Goal: Task Accomplishment & Management: Manage account settings

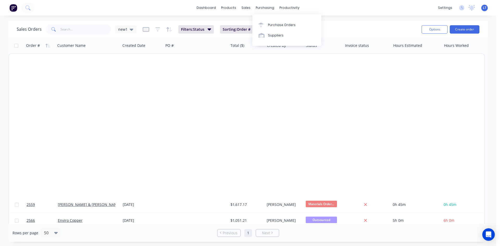
click at [261, 8] on div "purchasing" at bounding box center [265, 8] width 24 height 8
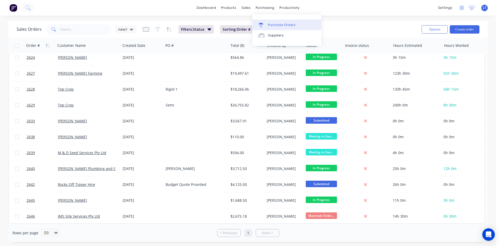
click at [272, 27] on div "Purchase Orders" at bounding box center [282, 25] width 28 height 5
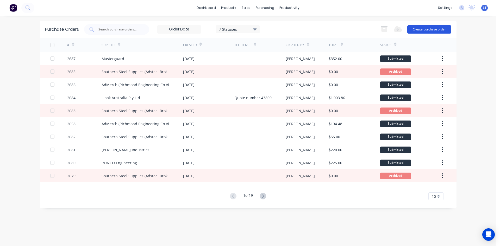
click at [423, 32] on button "Create purchase order" at bounding box center [429, 29] width 44 height 8
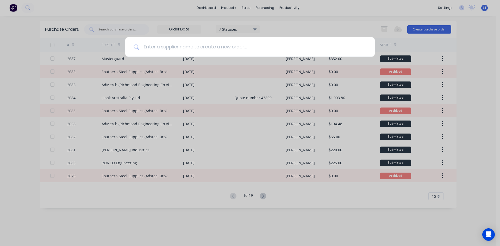
click at [210, 50] on input at bounding box center [252, 47] width 227 height 20
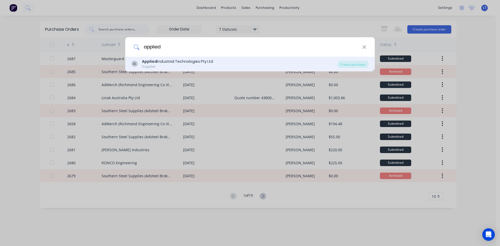
type input "applied"
click at [203, 63] on div "Applied Industrial Technologies Pty Ltd" at bounding box center [177, 61] width 71 height 5
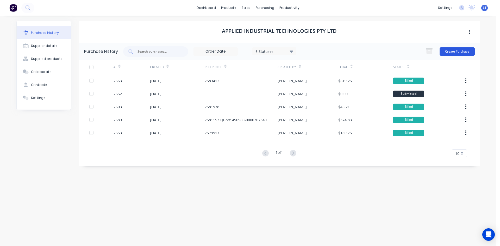
click at [466, 48] on button "Create Purchase" at bounding box center [456, 51] width 35 height 8
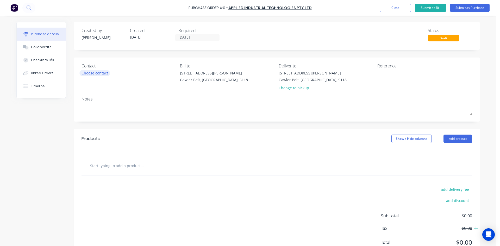
click at [98, 75] on div "Choose contact" at bounding box center [94, 72] width 27 height 5
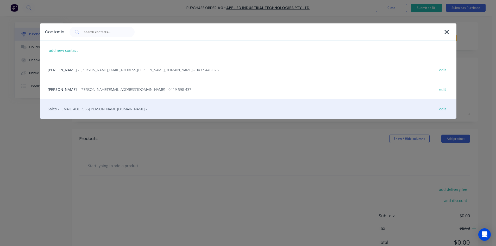
click at [83, 109] on span "- au-wingfield@appliedau.com -" at bounding box center [102, 108] width 89 height 5
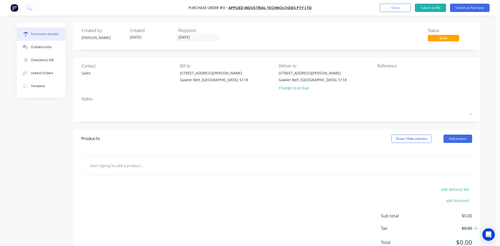
click at [124, 168] on input "text" at bounding box center [142, 165] width 104 height 10
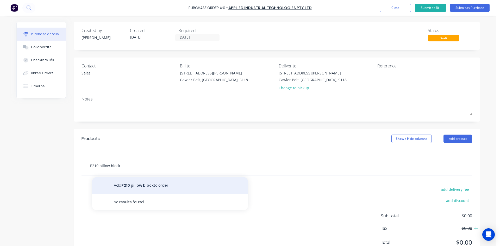
type input "P210 pillow block"
click at [155, 181] on button "Add P210 pillow block to order" at bounding box center [170, 185] width 156 height 17
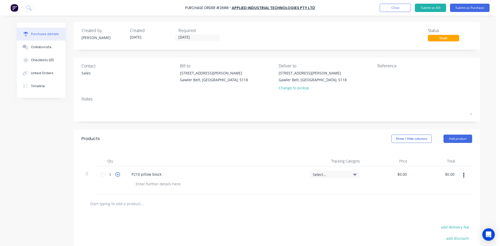
click at [116, 175] on icon at bounding box center [117, 174] width 5 height 5
type input "2"
click at [131, 206] on input "text" at bounding box center [142, 203] width 104 height 10
click at [122, 205] on input "YEL210 50mm sperical od collar lock" at bounding box center [142, 203] width 104 height 10
click at [153, 204] on input "YEL210 50mm spherical od collar lock" at bounding box center [142, 203] width 104 height 10
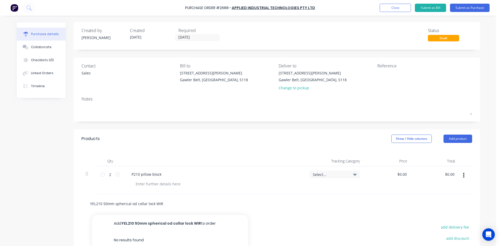
click at [165, 202] on input "YEL210 50mm spherical od collar lock WIR" at bounding box center [142, 203] width 104 height 10
type input "YEL210 50mm spherical od collar lock WIR 2 sides"
click at [137, 203] on input "YEL210 50mm spherical od collar lock WIR 2 sides" at bounding box center [142, 203] width 104 height 10
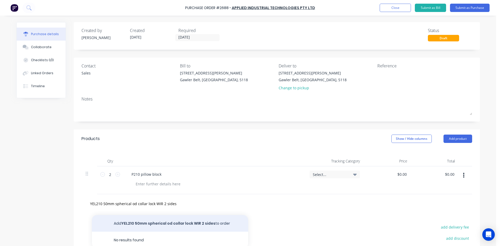
click at [148, 223] on button "Add YEL210 50mm spherical od collar lock WIR 2 sides to order" at bounding box center [170, 223] width 156 height 17
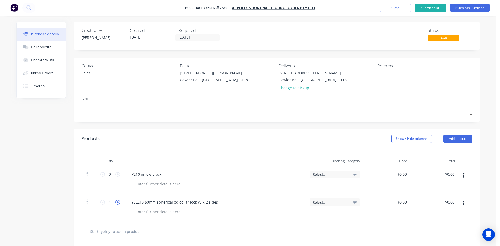
click at [117, 203] on icon at bounding box center [117, 202] width 5 height 5
type input "4"
click at [117, 174] on icon at bounding box center [117, 174] width 5 height 5
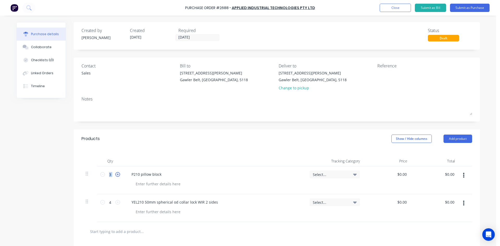
click at [117, 174] on icon at bounding box center [117, 174] width 5 height 5
type input "4"
click at [278, 229] on div at bounding box center [277, 231] width 382 height 10
click at [100, 202] on icon at bounding box center [102, 202] width 5 height 5
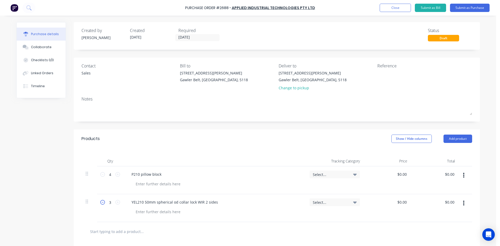
type input "2"
click at [101, 175] on icon at bounding box center [102, 174] width 5 height 5
type input "2"
click at [278, 229] on div at bounding box center [277, 231] width 382 height 10
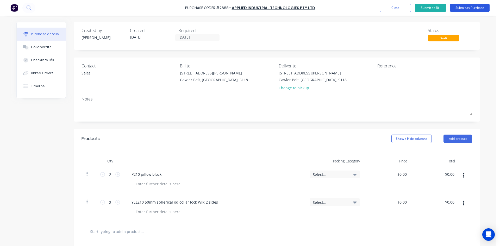
click at [475, 7] on button "Submit as Purchase" at bounding box center [470, 8] width 40 height 8
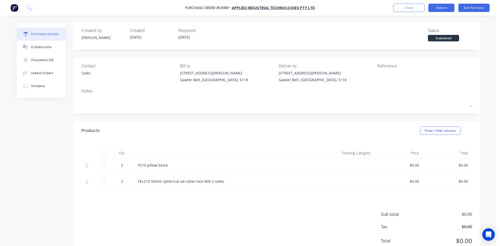
click at [439, 8] on button "Options" at bounding box center [441, 8] width 26 height 8
click at [362, 16] on div "Purchase details Collaborate Checklists 0/0 Linked Orders Timeline Created by L…" at bounding box center [248, 115] width 474 height 220
click at [31, 72] on div "Linked Orders" at bounding box center [42, 73] width 22 height 5
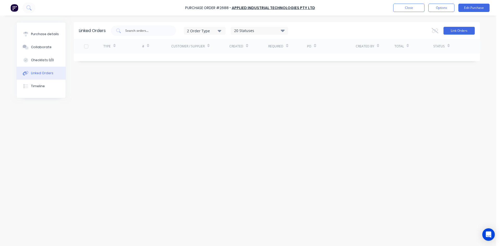
click at [453, 33] on button "Link Orders" at bounding box center [458, 31] width 31 height 8
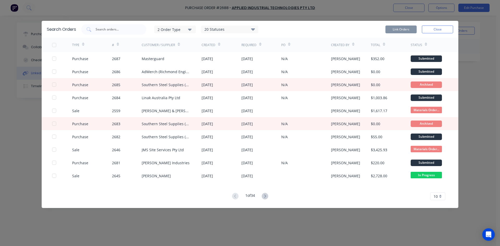
click at [193, 32] on button "2 Order Type" at bounding box center [175, 30] width 42 height 8
click at [198, 53] on div "button" at bounding box center [197, 52] width 10 height 10
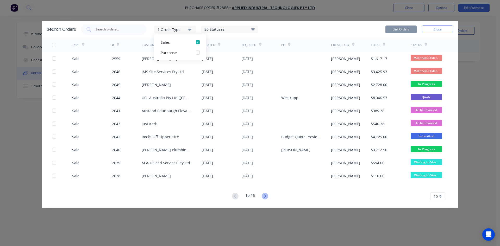
click at [263, 197] on icon at bounding box center [265, 196] width 7 height 7
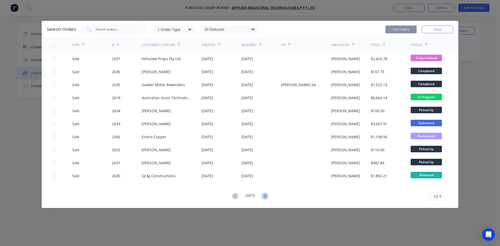
click at [265, 196] on icon at bounding box center [265, 196] width 7 height 7
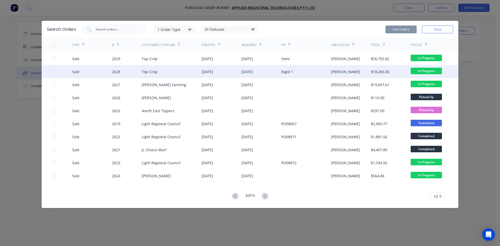
click at [249, 71] on div "30 Sep 2025" at bounding box center [246, 71] width 11 height 5
click at [265, 72] on div "30 Sep 2025" at bounding box center [261, 71] width 40 height 13
click at [53, 71] on div at bounding box center [54, 71] width 10 height 10
click at [409, 31] on button "Link Orders" at bounding box center [400, 30] width 31 height 8
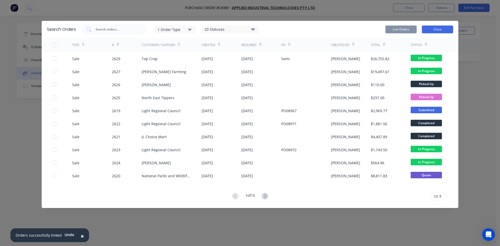
click at [440, 29] on button "Close" at bounding box center [437, 30] width 31 height 8
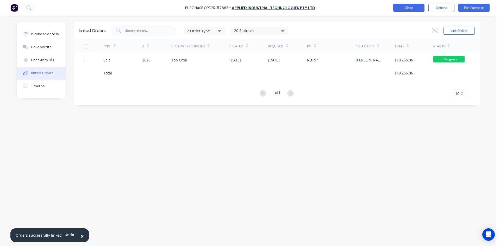
click at [413, 9] on button "Close" at bounding box center [408, 8] width 31 height 8
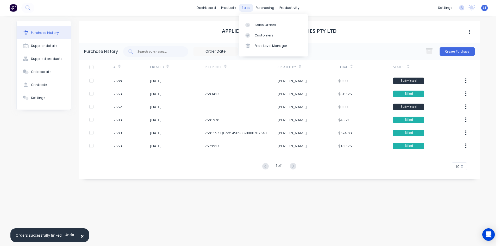
click at [252, 7] on div "sales" at bounding box center [246, 8] width 14 height 8
click at [265, 26] on div "Sales Orders" at bounding box center [265, 25] width 21 height 5
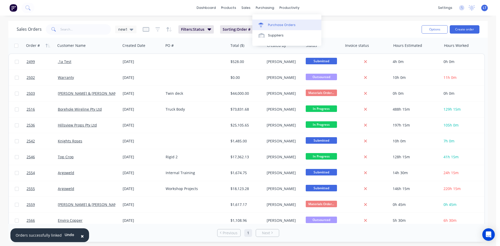
click at [279, 27] on div "Purchase Orders" at bounding box center [282, 25] width 28 height 5
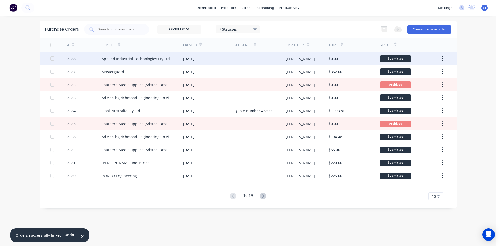
click at [173, 58] on div "Applied Industrial Technologies Pty Ltd" at bounding box center [142, 58] width 81 height 13
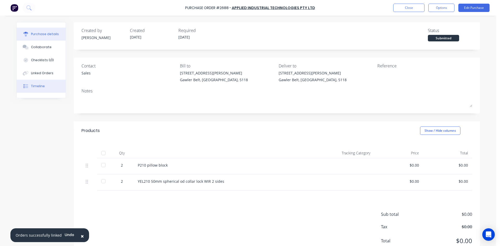
click at [36, 86] on div "Timeline" at bounding box center [38, 86] width 14 height 5
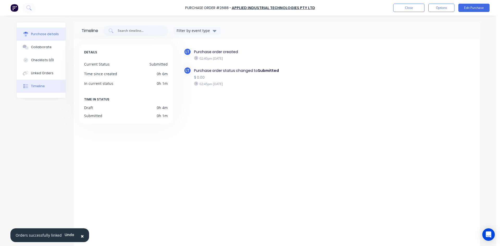
click at [42, 32] on div "Purchase details" at bounding box center [45, 34] width 28 height 5
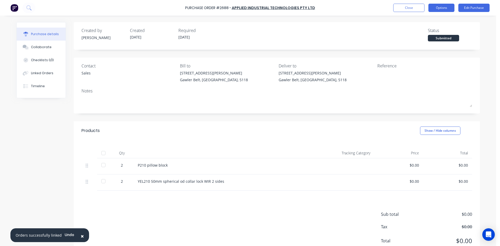
click at [438, 7] on button "Options" at bounding box center [441, 8] width 26 height 8
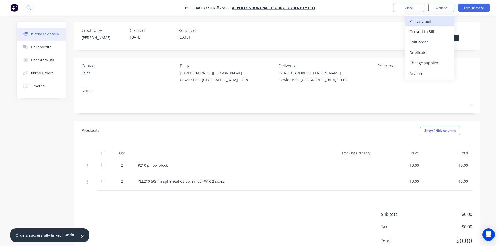
click at [427, 21] on div "Print / Email" at bounding box center [430, 21] width 40 height 8
click at [426, 34] on div "With pricing" at bounding box center [430, 32] width 40 height 8
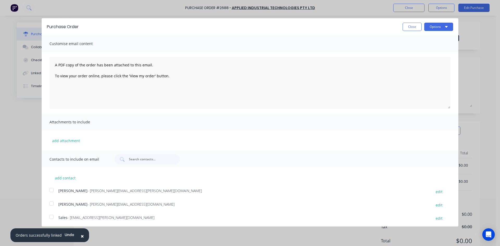
click at [52, 216] on div at bounding box center [51, 217] width 10 height 10
click at [52, 191] on div at bounding box center [51, 190] width 10 height 10
click at [444, 31] on div "Purchase Order Close Options" at bounding box center [250, 26] width 417 height 17
click at [443, 29] on button "Options" at bounding box center [438, 27] width 29 height 8
click at [420, 49] on div "Email" at bounding box center [428, 51] width 40 height 8
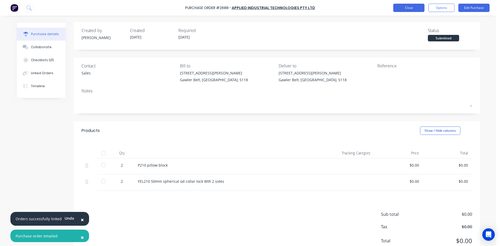
click at [409, 11] on button "Close" at bounding box center [408, 8] width 31 height 8
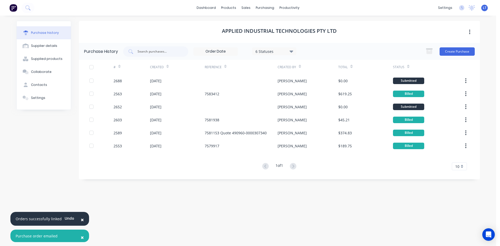
click at [81, 219] on span "×" at bounding box center [82, 219] width 3 height 7
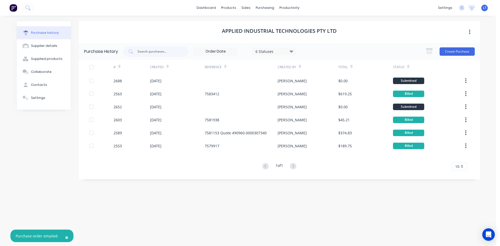
click at [66, 237] on span "×" at bounding box center [66, 237] width 3 height 7
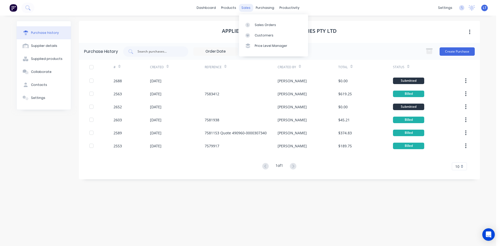
click at [242, 9] on div "sales" at bounding box center [246, 8] width 14 height 8
click at [266, 24] on div "Sales Orders" at bounding box center [265, 25] width 21 height 5
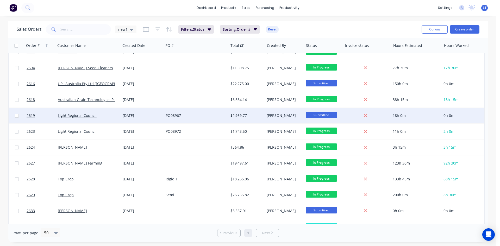
scroll to position [340, 0]
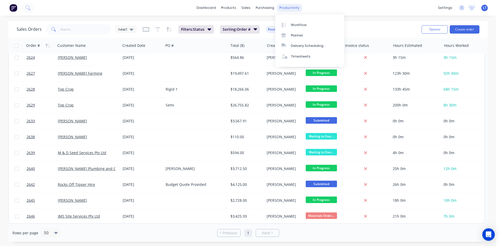
click at [290, 8] on div "productivity" at bounding box center [289, 8] width 25 height 8
click at [287, 11] on div "productivity" at bounding box center [289, 8] width 25 height 8
click at [288, 25] on div at bounding box center [285, 25] width 8 height 5
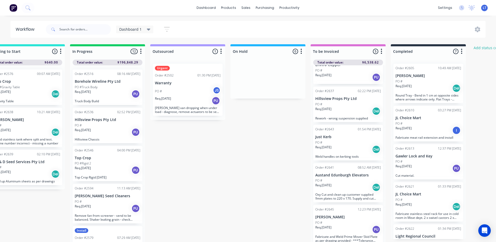
scroll to position [7, 182]
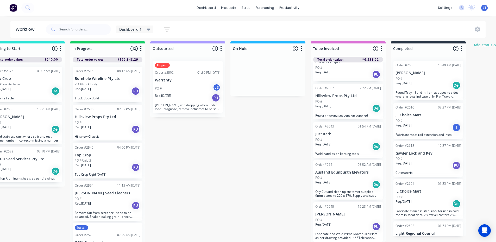
click at [338, 222] on div "Req. 12/09/25 PU" at bounding box center [348, 226] width 66 height 9
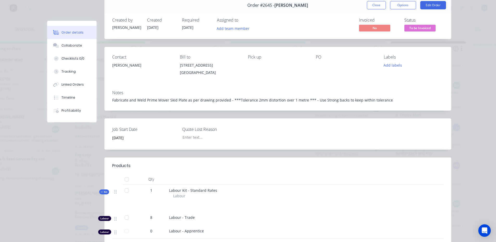
scroll to position [0, 0]
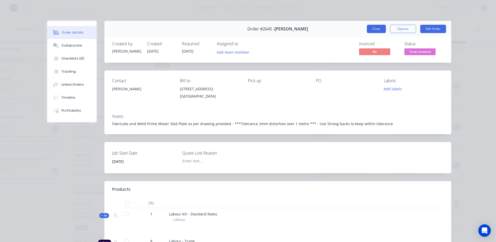
click at [378, 28] on button "Close" at bounding box center [376, 29] width 19 height 8
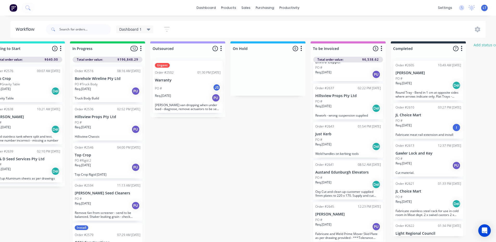
click at [351, 222] on div "Req. 12/09/25 PU" at bounding box center [348, 226] width 66 height 9
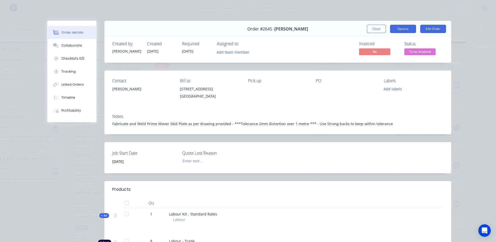
click at [397, 28] on button "Options" at bounding box center [403, 29] width 26 height 8
click at [451, 100] on div "Order details Collaborate Checklists 0/0 Tracking Linked Orders Timeline Profit…" at bounding box center [248, 202] width 417 height 362
click at [407, 31] on button "Options" at bounding box center [403, 29] width 26 height 8
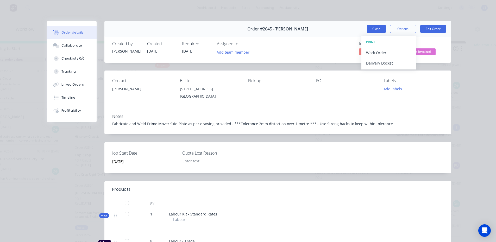
click at [374, 29] on button "Close" at bounding box center [376, 29] width 19 height 8
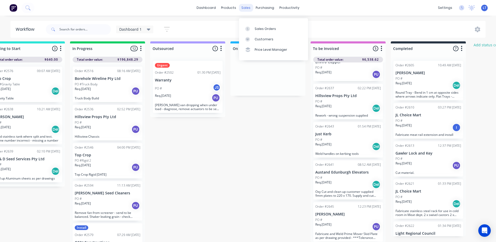
click at [244, 7] on div "sales" at bounding box center [246, 8] width 14 height 8
click at [266, 27] on div "Sales Orders" at bounding box center [265, 29] width 21 height 5
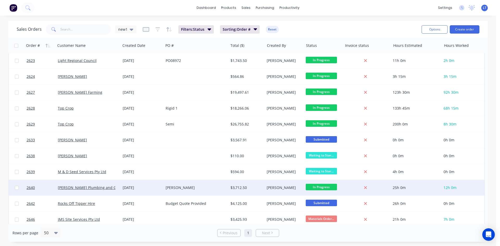
scroll to position [309, 0]
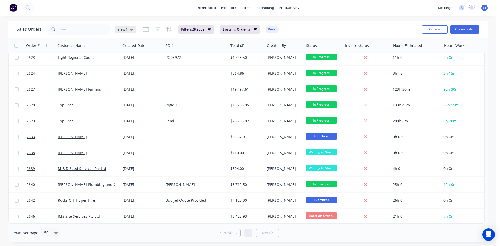
click at [130, 29] on icon at bounding box center [132, 30] width 4 height 2
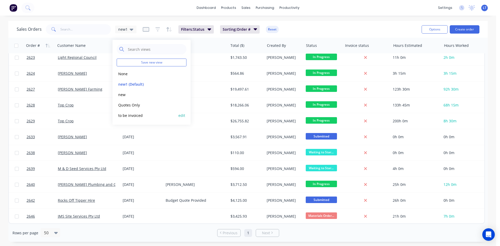
click at [141, 114] on button "to be invoiced" at bounding box center [146, 115] width 59 height 6
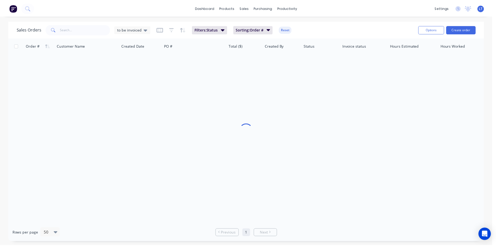
scroll to position [0, 0]
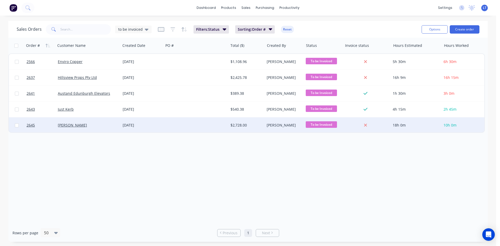
click at [164, 123] on div at bounding box center [196, 125] width 65 height 16
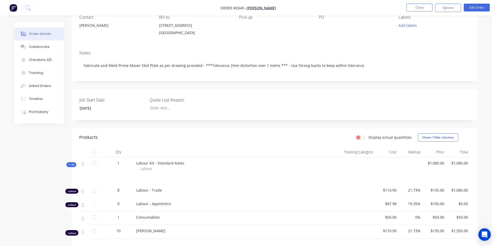
scroll to position [52, 0]
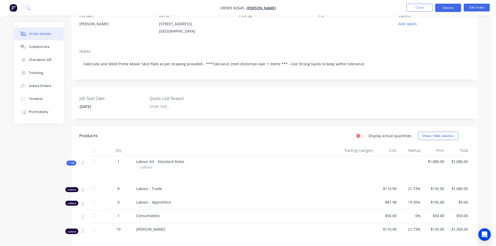
click at [455, 8] on button "Options" at bounding box center [448, 8] width 26 height 8
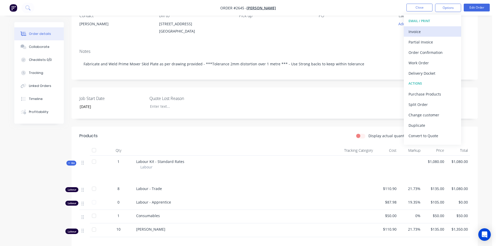
click at [424, 32] on div "Invoice" at bounding box center [433, 32] width 48 height 8
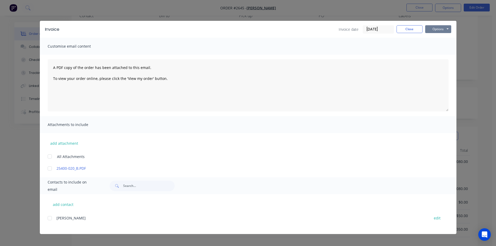
click at [437, 30] on button "Options" at bounding box center [438, 29] width 26 height 8
click at [441, 48] on button "Print" at bounding box center [441, 47] width 33 height 9
click at [429, 29] on button "Options" at bounding box center [438, 29] width 26 height 8
click at [439, 46] on button "Print" at bounding box center [441, 47] width 33 height 9
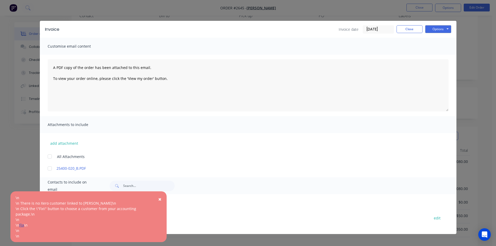
click at [23, 223] on link "Fix" at bounding box center [21, 225] width 5 height 5
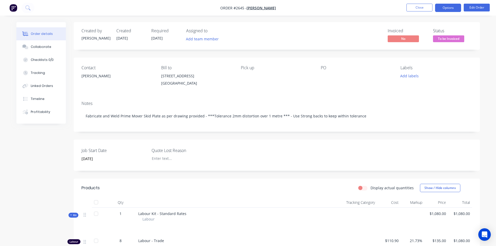
click at [455, 7] on button "Options" at bounding box center [448, 8] width 26 height 8
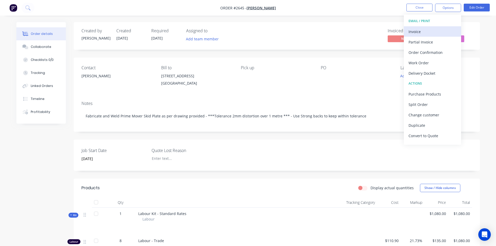
click at [423, 32] on div "Invoice" at bounding box center [433, 32] width 48 height 8
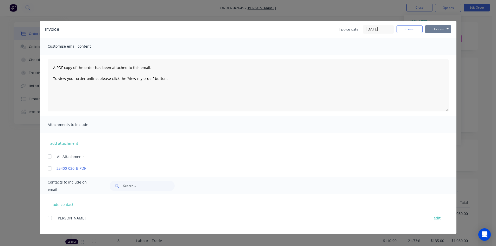
click at [437, 29] on button "Options" at bounding box center [438, 29] width 26 height 8
click at [442, 57] on button "Email" at bounding box center [441, 55] width 33 height 9
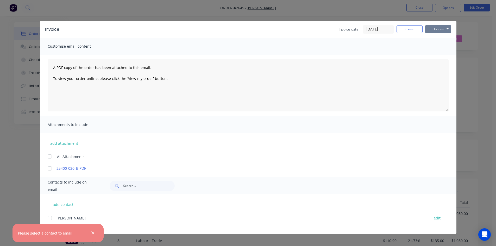
click at [433, 27] on button "Options" at bounding box center [438, 29] width 26 height 8
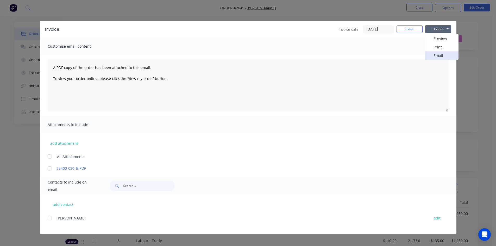
click at [439, 57] on button "Email" at bounding box center [441, 55] width 33 height 9
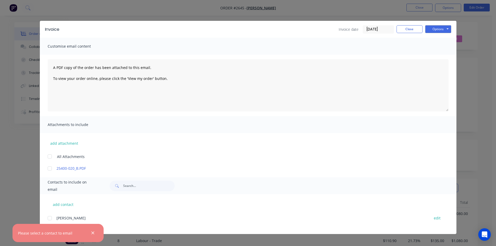
click at [39, 218] on div "Invoice Invoice date [DATE] Close Options Preview Print Email Customise email c…" at bounding box center [248, 123] width 496 height 246
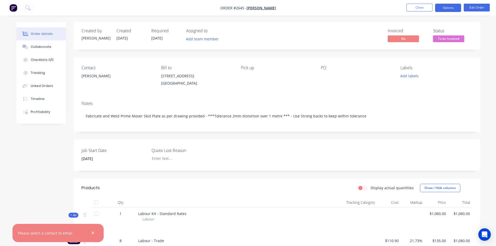
click at [453, 9] on button "Options" at bounding box center [448, 8] width 26 height 8
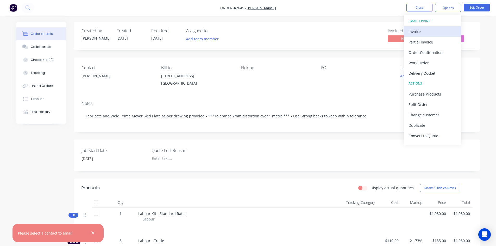
click at [426, 33] on div "Invoice" at bounding box center [433, 32] width 48 height 8
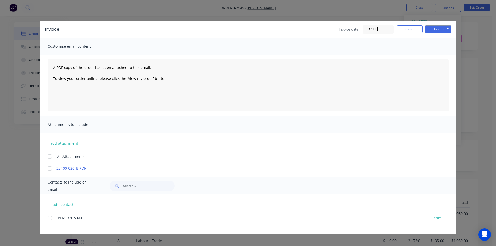
click at [49, 219] on div at bounding box center [50, 218] width 10 height 10
click at [437, 30] on button "Options" at bounding box center [438, 29] width 26 height 8
click at [439, 57] on button "Email" at bounding box center [441, 55] width 33 height 9
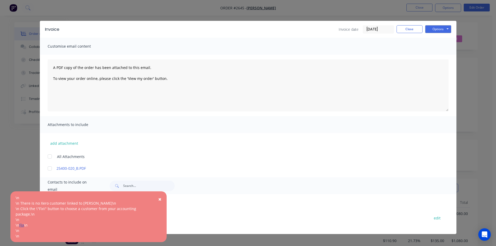
click at [21, 225] on link "Fix" at bounding box center [21, 225] width 5 height 5
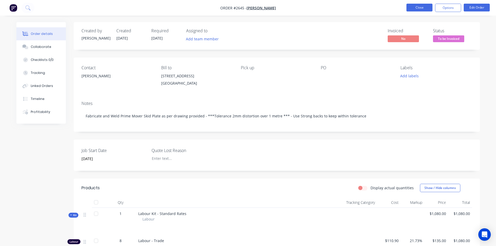
click at [426, 8] on button "Close" at bounding box center [419, 8] width 26 height 8
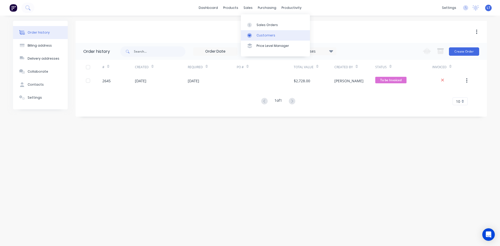
click at [262, 37] on div "Customers" at bounding box center [265, 35] width 19 height 5
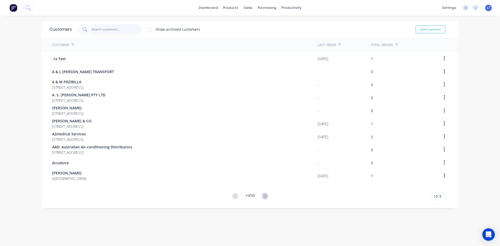
click at [129, 31] on input "text" at bounding box center [117, 29] width 51 height 10
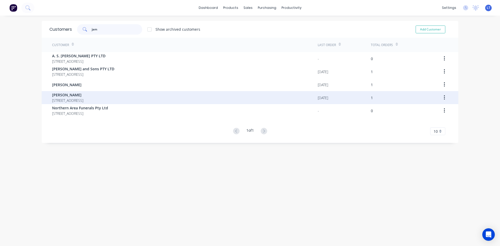
type input "jam"
click at [83, 101] on span "720 Port Wakefield Road Parafield Gardens South Australia 5107" at bounding box center [67, 100] width 31 height 5
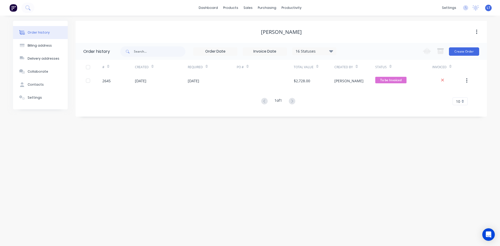
click at [478, 32] on button "button" at bounding box center [476, 31] width 12 height 9
click at [405, 32] on div "[PERSON_NAME]" at bounding box center [281, 32] width 411 height 6
click at [35, 98] on div "Settings" at bounding box center [35, 97] width 14 height 5
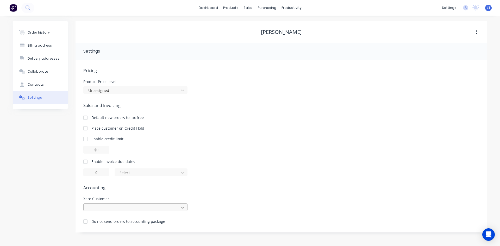
click at [184, 209] on div at bounding box center [135, 207] width 104 height 8
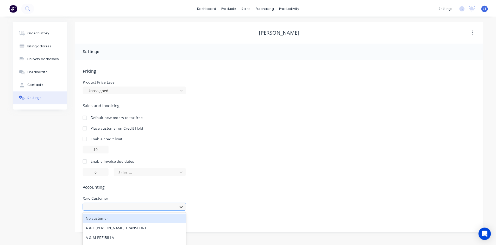
scroll to position [45, 0]
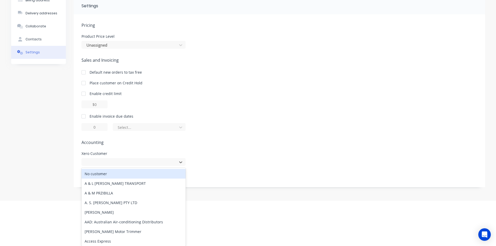
click at [253, 153] on div "Pricing Product Price Level Unassigned Sales and Invoicing Default new orders t…" at bounding box center [279, 104] width 396 height 165
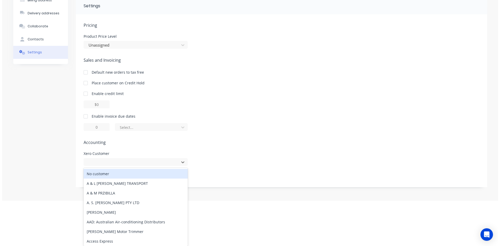
scroll to position [0, 0]
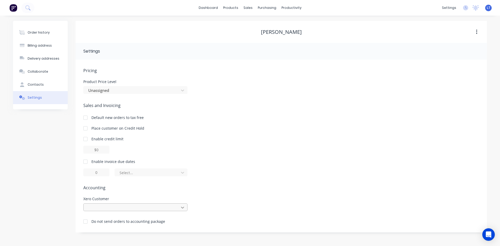
click at [184, 208] on div at bounding box center [135, 207] width 104 height 8
click at [120, 160] on div "Pricing Product Price Level Unassigned Sales and Invoicing Default new orders t…" at bounding box center [281, 149] width 396 height 165
type input "j"
click at [249, 9] on div "sales" at bounding box center [248, 8] width 14 height 8
click at [274, 26] on div "Sales Orders" at bounding box center [266, 25] width 21 height 5
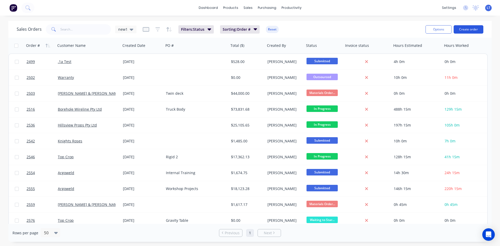
click at [466, 30] on button "Create order" at bounding box center [469, 29] width 30 height 8
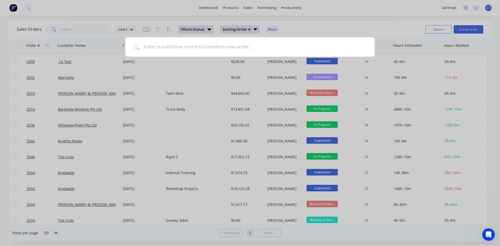
click at [192, 46] on input at bounding box center [252, 47] width 227 height 20
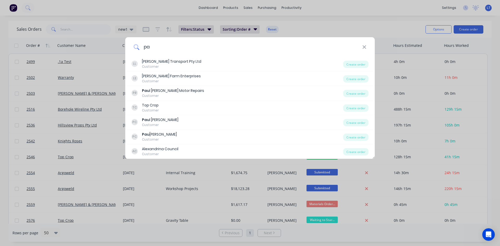
type input "p"
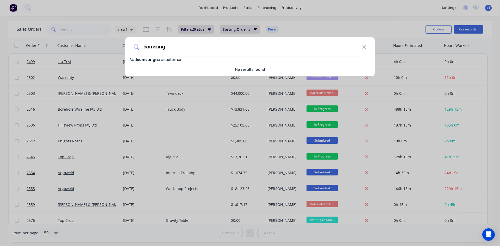
type input "samsung"
click at [140, 59] on span "samsung" at bounding box center [146, 59] width 18 height 5
select select "AU"
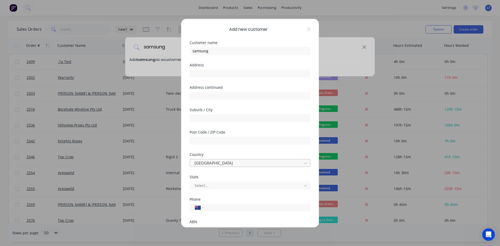
scroll to position [46, 0]
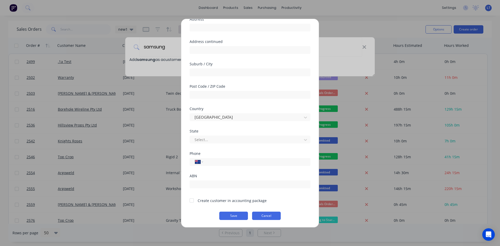
click at [270, 217] on button "Cancel" at bounding box center [266, 216] width 29 height 8
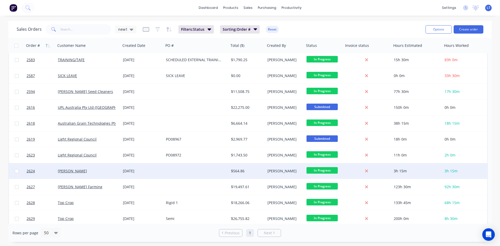
scroll to position [306, 0]
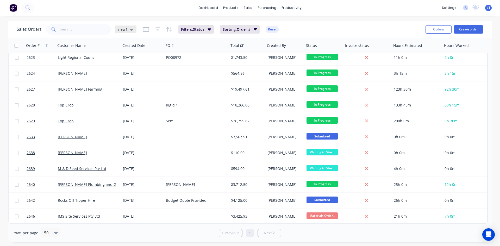
click at [131, 29] on icon at bounding box center [132, 30] width 4 height 2
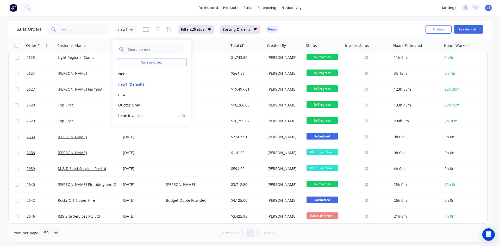
click at [136, 113] on button "to be invoiced" at bounding box center [146, 115] width 59 height 6
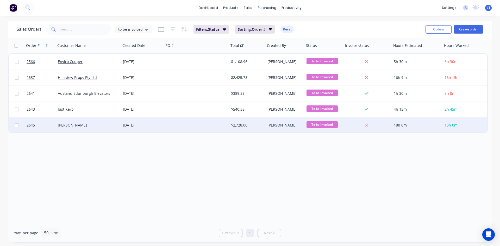
click at [108, 123] on div "[PERSON_NAME]" at bounding box center [87, 125] width 58 height 5
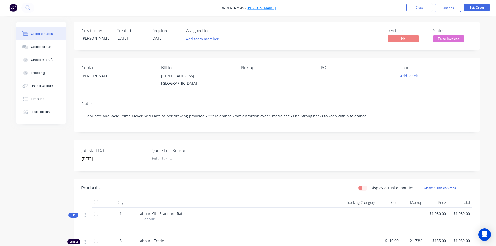
click at [263, 8] on span "[PERSON_NAME]" at bounding box center [261, 7] width 29 height 5
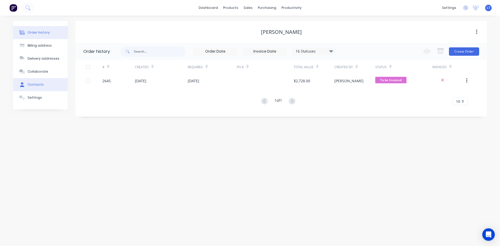
click at [32, 87] on button "Contacts" at bounding box center [40, 84] width 55 height 13
select select "AU"
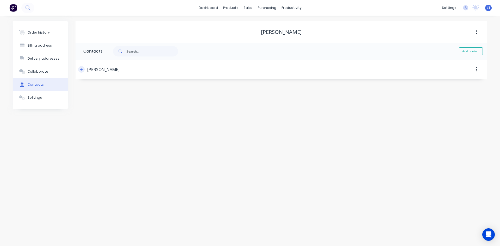
click at [83, 69] on button "button" at bounding box center [81, 69] width 7 height 7
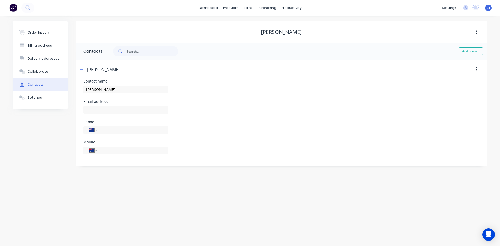
click at [194, 79] on div "Contact name Matthew Bower" at bounding box center [281, 89] width 396 height 20
click at [37, 70] on div "Collaborate" at bounding box center [38, 71] width 21 height 5
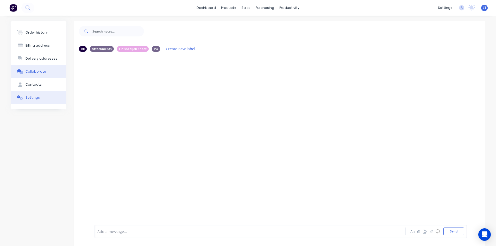
click at [38, 97] on div "Settings" at bounding box center [33, 97] width 14 height 5
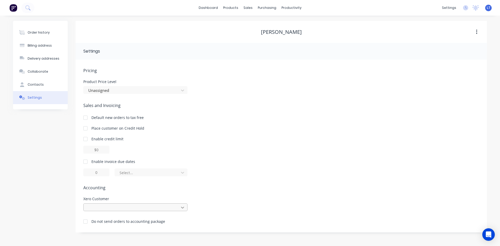
click at [184, 208] on div at bounding box center [135, 207] width 104 height 8
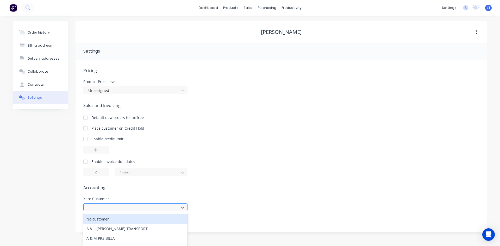
click at [136, 161] on div "Pricing Product Price Level Unassigned Sales and Invoicing Default new orders t…" at bounding box center [281, 149] width 396 height 165
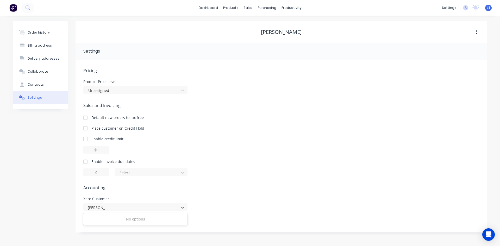
type input "[PERSON_NAME]"
click at [216, 211] on div "Pricing Product Price Level Unassigned Sales and Invoicing Default new orders t…" at bounding box center [281, 149] width 396 height 165
click at [134, 172] on div "Select..." at bounding box center [148, 172] width 56 height 5
click at [91, 115] on div "Default new orders to tax free" at bounding box center [281, 117] width 396 height 5
click at [85, 138] on div at bounding box center [85, 139] width 10 height 10
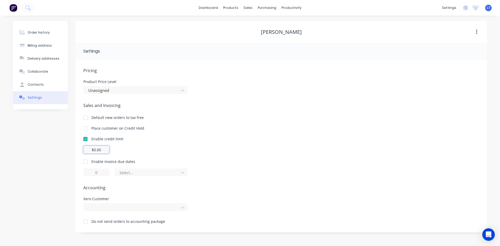
drag, startPoint x: 98, startPoint y: 148, endPoint x: 76, endPoint y: 148, distance: 22.4
click at [76, 148] on div "Pricing Product Price Level Unassigned Sales and Invoicing Default new orders t…" at bounding box center [281, 146] width 411 height 173
type input "$5000.00"
click at [86, 165] on div at bounding box center [85, 161] width 10 height 10
drag, startPoint x: 104, startPoint y: 174, endPoint x: 86, endPoint y: 173, distance: 17.7
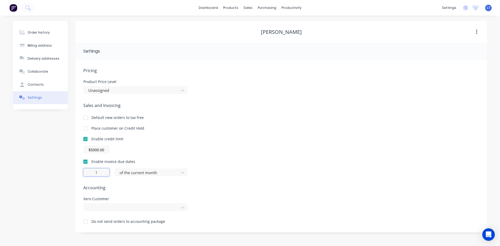
click at [87, 173] on input "1" at bounding box center [96, 172] width 26 height 8
type input "7"
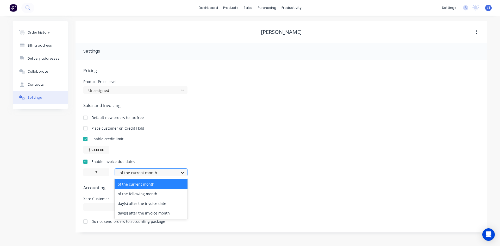
click at [183, 172] on icon at bounding box center [182, 172] width 5 height 5
click at [150, 215] on div "day(s) after the invoice month" at bounding box center [151, 213] width 73 height 10
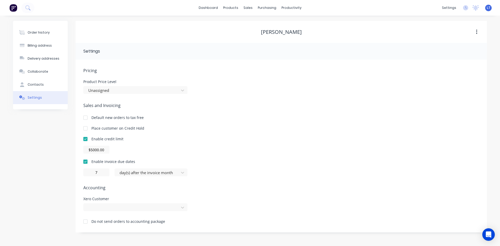
click at [231, 152] on div "$5000.00" at bounding box center [281, 150] width 396 height 8
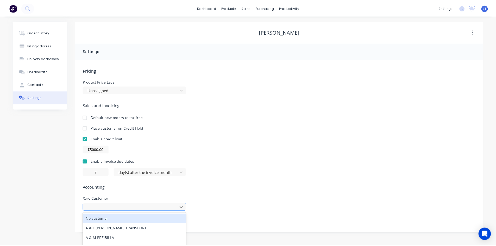
scroll to position [45, 0]
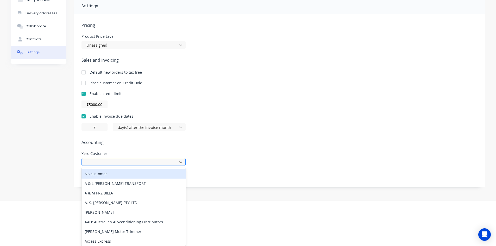
click at [116, 166] on div "617 results available. Use Up and Down to choose options, press Enter to select…" at bounding box center [133, 162] width 104 height 8
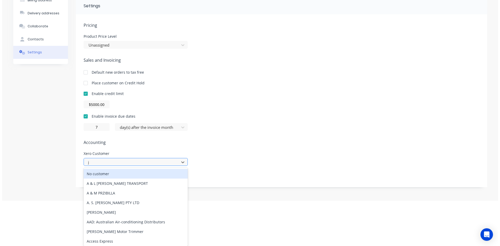
scroll to position [0, 0]
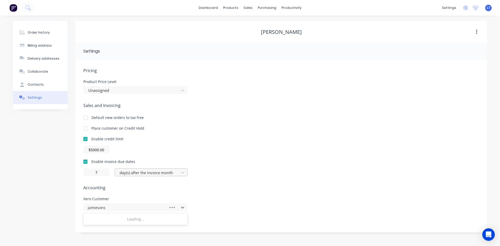
type input "[PERSON_NAME]"
drag, startPoint x: 110, startPoint y: 206, endPoint x: 84, endPoint y: 207, distance: 25.5
click at [84, 207] on div at bounding box center [135, 207] width 104 height 8
type input "[PERSON_NAME]"
click at [259, 206] on div "Xero Customer Use Up and Down to choose options, press Enter to select the curr…" at bounding box center [281, 204] width 396 height 14
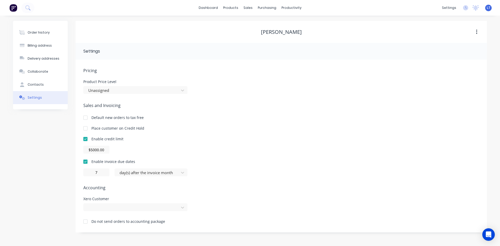
click at [476, 34] on icon "button" at bounding box center [476, 32] width 1 height 5
click at [313, 165] on div "Enable invoice due dates 7 day(s) after the invoice month" at bounding box center [281, 167] width 396 height 17
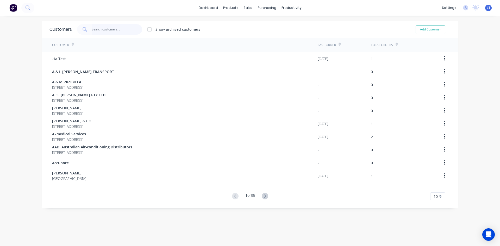
click at [123, 33] on input "text" at bounding box center [117, 29] width 51 height 10
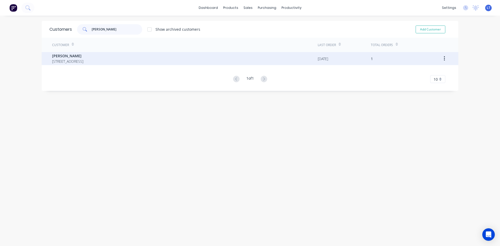
type input "[PERSON_NAME]"
click at [66, 55] on span "[PERSON_NAME]" at bounding box center [67, 55] width 31 height 5
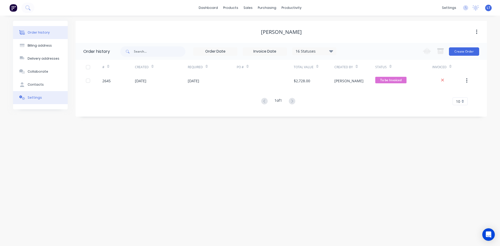
click at [34, 98] on div "Settings" at bounding box center [35, 97] width 14 height 5
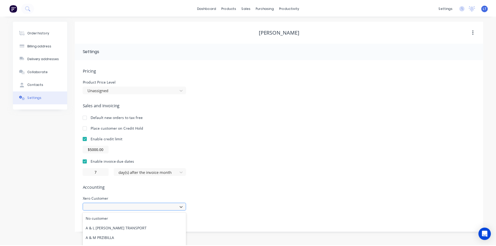
scroll to position [45, 0]
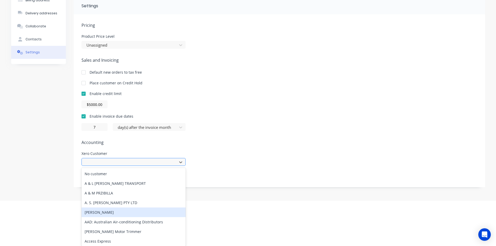
click at [125, 166] on div "617 results available. Use Up and Down to choose options, press Enter to select…" at bounding box center [133, 162] width 104 height 8
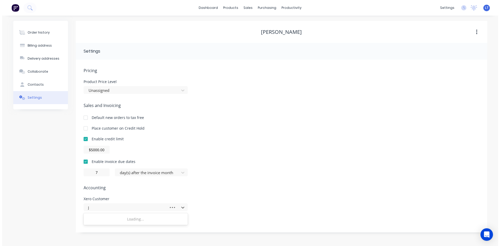
scroll to position [0, 0]
type input "[PERSON_NAME]"
click at [234, 192] on div "Pricing Product Price Level Unassigned Sales and Invoicing Default new orders t…" at bounding box center [281, 149] width 396 height 165
click at [210, 160] on div "Enable invoice due dates" at bounding box center [281, 161] width 396 height 5
click at [107, 203] on div at bounding box center [135, 206] width 104 height 9
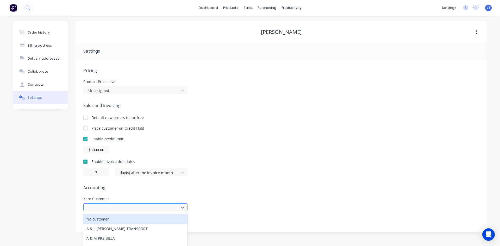
click at [108, 204] on div "617 results available. Use Up and Down to choose options, press Enter to select…" at bounding box center [135, 207] width 104 height 8
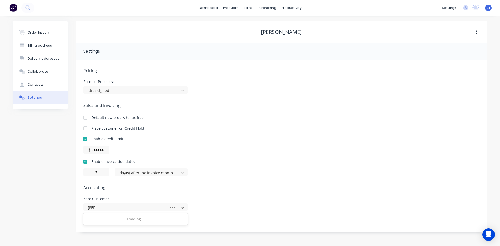
type input "J"
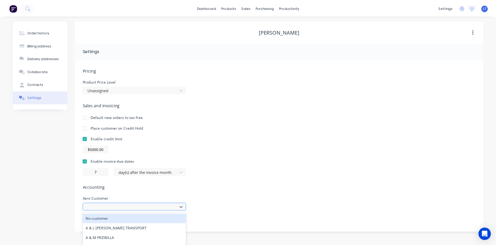
scroll to position [45, 0]
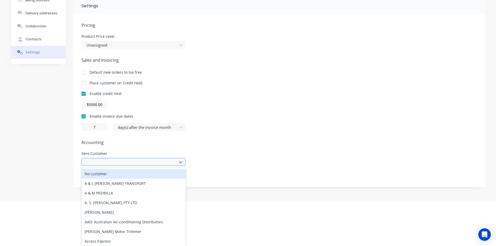
click at [105, 166] on div "617 results available. Use Up and Down to choose options, press Enter to select…" at bounding box center [133, 162] width 104 height 8
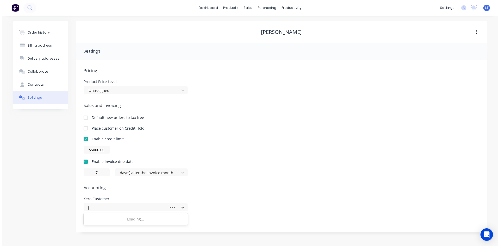
scroll to position [0, 0]
type input "[PERSON_NAME]"
click at [241, 159] on div "Enable invoice due dates" at bounding box center [281, 161] width 396 height 5
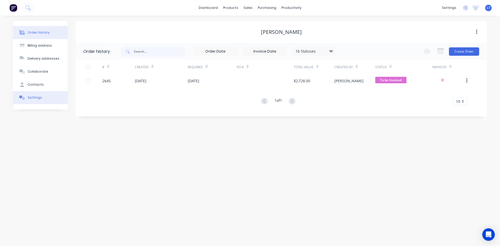
click at [42, 97] on button "Settings" at bounding box center [40, 97] width 55 height 13
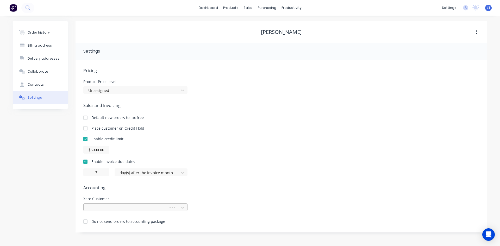
click at [130, 207] on div at bounding box center [127, 207] width 78 height 7
type input "[PERSON_NAME]"
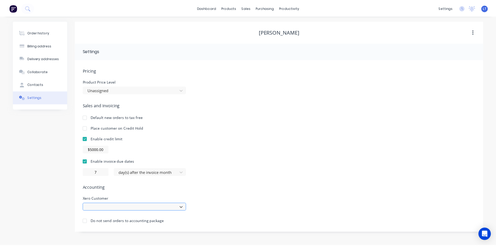
scroll to position [45, 0]
click at [119, 208] on div "option , selected. Select is focused ,type to refine list, press Down to open t…" at bounding box center [133, 207] width 104 height 8
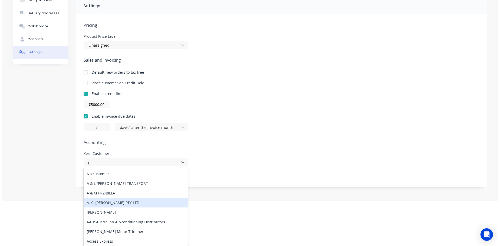
scroll to position [0, 0]
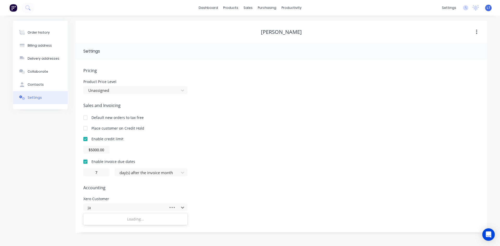
type input "j"
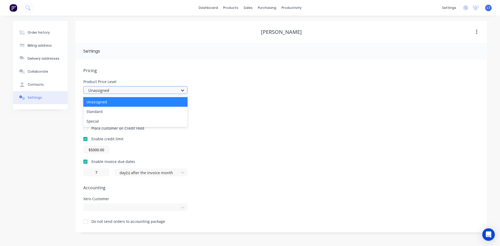
click at [184, 93] on icon at bounding box center [182, 90] width 5 height 5
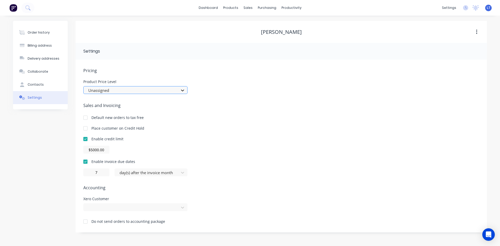
click at [183, 93] on div at bounding box center [182, 90] width 9 height 8
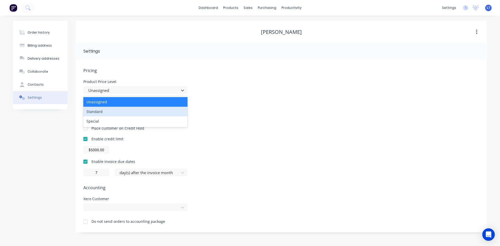
click at [164, 111] on div "Standard" at bounding box center [135, 112] width 104 height 10
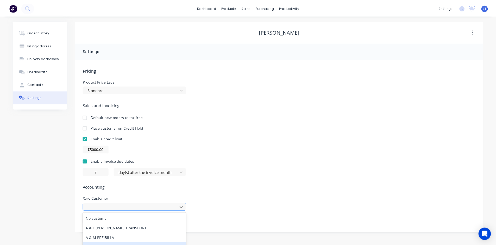
scroll to position [45, 0]
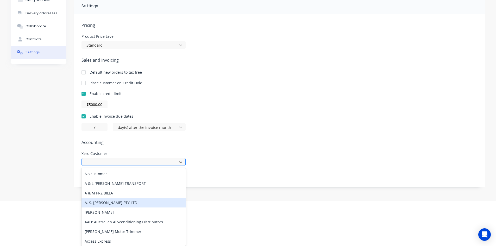
click at [130, 166] on div "617 results available. Use Up and Down to choose options, press Enter to select…" at bounding box center [133, 162] width 104 height 8
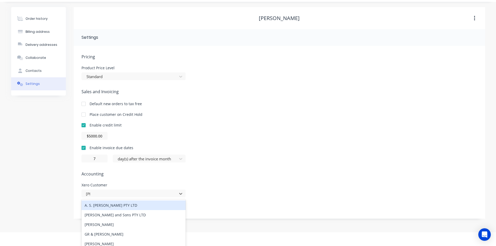
scroll to position [27, 0]
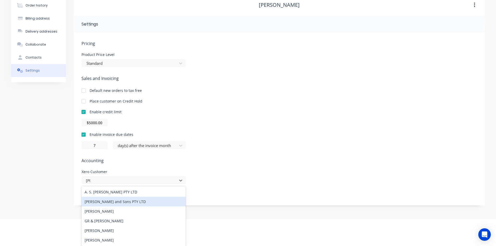
type input "[PERSON_NAME]"
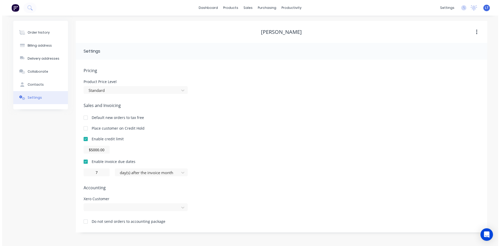
scroll to position [0, 0]
click at [287, 105] on div "Sales and Invoicing Default new orders to tax free Place customer on Credit Hol…" at bounding box center [281, 139] width 396 height 74
click at [487, 231] on div "Open Intercom Messenger" at bounding box center [489, 235] width 14 height 14
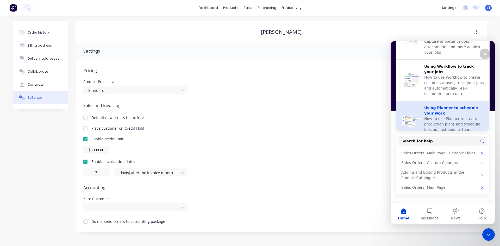
scroll to position [174, 0]
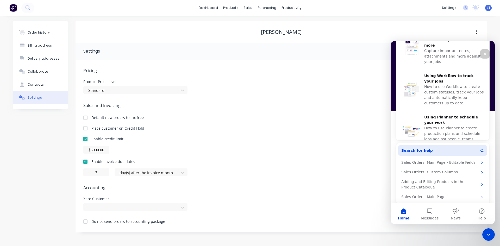
click at [437, 151] on button "Search for help" at bounding box center [442, 150] width 89 height 10
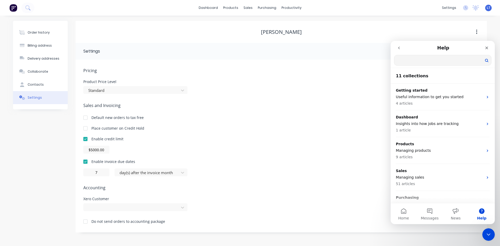
scroll to position [0, 0]
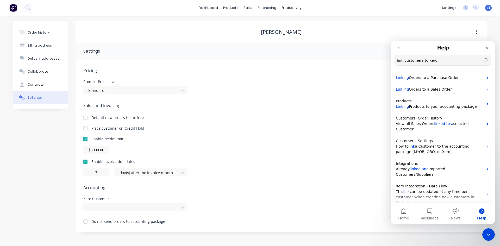
type input "link customers to xero"
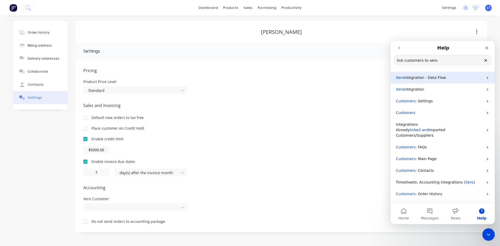
click at [488, 79] on icon "Intercom messenger" at bounding box center [487, 78] width 4 height 4
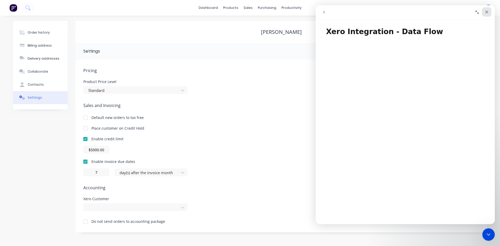
click at [487, 13] on icon "Close" at bounding box center [486, 12] width 3 height 3
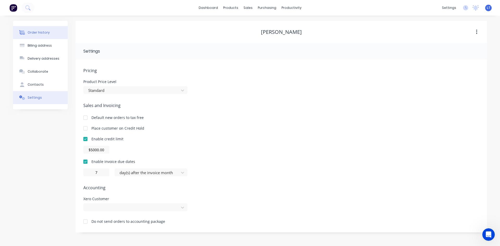
click at [40, 35] on div "Order history" at bounding box center [39, 32] width 22 height 5
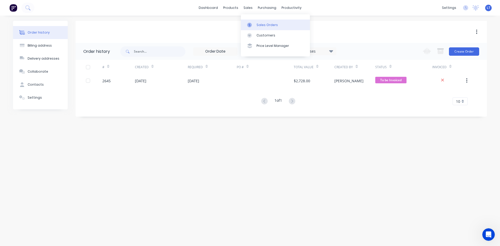
click at [270, 27] on link "Sales Orders" at bounding box center [275, 25] width 69 height 10
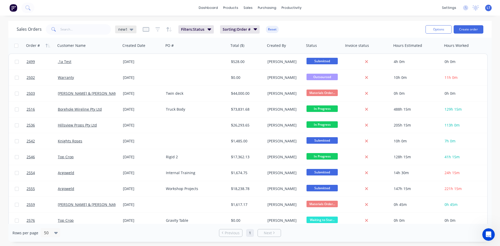
click at [133, 30] on div "new1" at bounding box center [125, 30] width 21 height 8
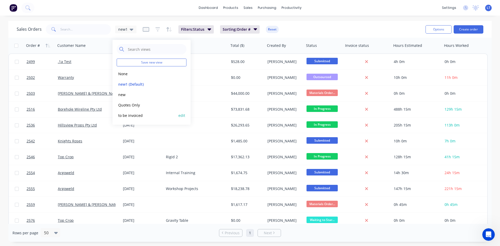
click at [136, 116] on button "to be invoiced" at bounding box center [146, 115] width 59 height 6
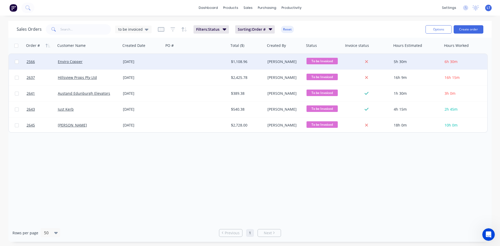
click at [182, 65] on div at bounding box center [196, 62] width 65 height 16
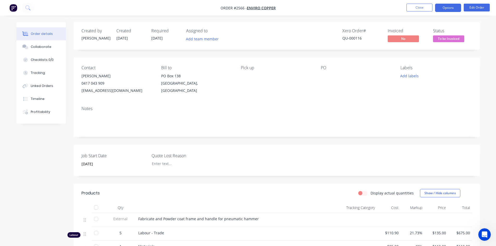
click at [442, 11] on button "Options" at bounding box center [448, 8] width 26 height 8
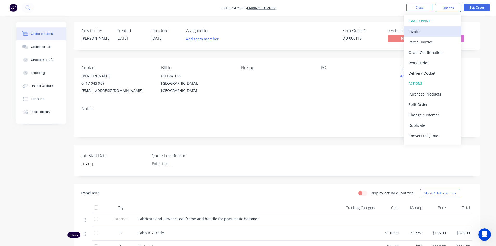
click at [415, 30] on div "Invoice" at bounding box center [433, 32] width 48 height 8
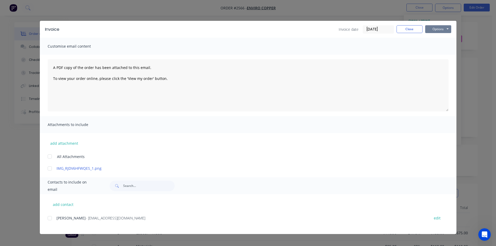
click at [436, 27] on button "Options" at bounding box center [438, 29] width 26 height 8
click at [438, 47] on button "Print" at bounding box center [441, 47] width 33 height 9
click at [405, 28] on button "Close" at bounding box center [410, 29] width 26 height 8
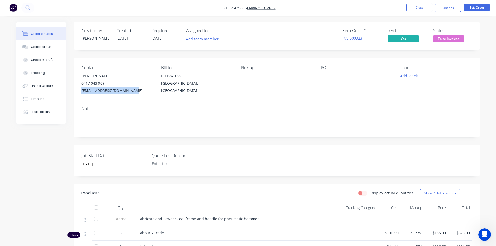
drag, startPoint x: 138, startPoint y: 92, endPoint x: 83, endPoint y: 92, distance: 55.7
click at [83, 92] on div "[EMAIL_ADDRESS][DOMAIN_NAME]" at bounding box center [116, 90] width 71 height 7
copy div "[EMAIL_ADDRESS][DOMAIN_NAME]"
click at [415, 7] on button "Close" at bounding box center [419, 8] width 26 height 8
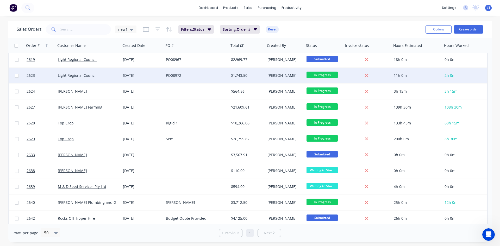
scroll to position [306, 0]
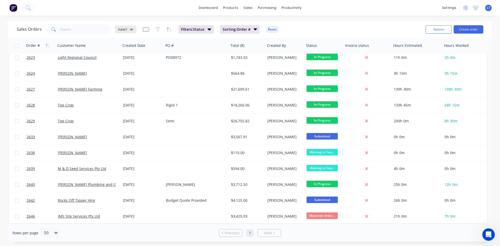
click at [131, 29] on icon at bounding box center [132, 30] width 4 height 2
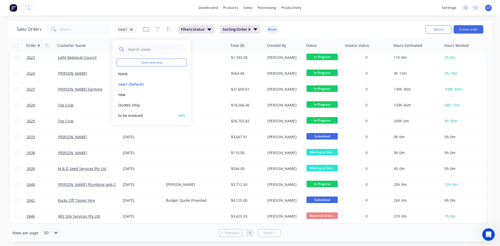
click at [139, 113] on button "to be invoiced" at bounding box center [146, 115] width 59 height 6
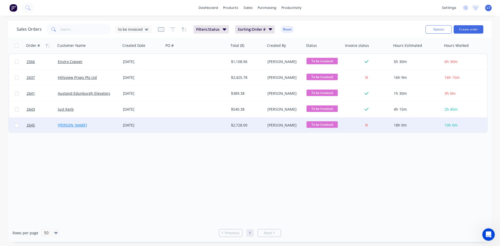
click at [67, 125] on link "[PERSON_NAME]" at bounding box center [72, 125] width 29 height 5
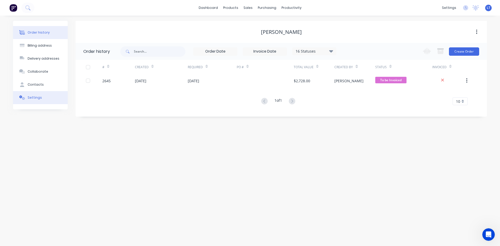
click at [35, 98] on div "Settings" at bounding box center [35, 97] width 14 height 5
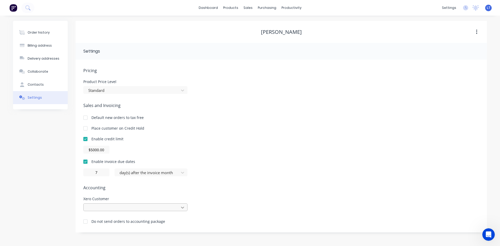
click at [183, 208] on div at bounding box center [135, 207] width 104 height 8
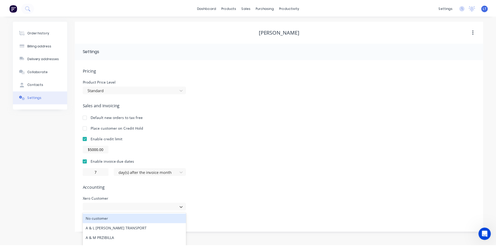
scroll to position [45, 0]
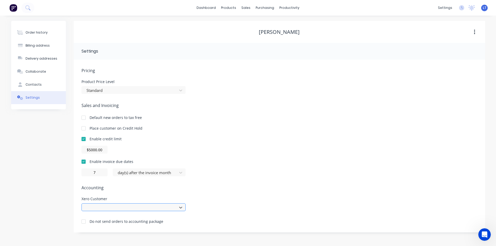
click at [126, 163] on div "Pricing Product Price Level Standard Sales and Invoicing Default new orders to …" at bounding box center [279, 149] width 396 height 165
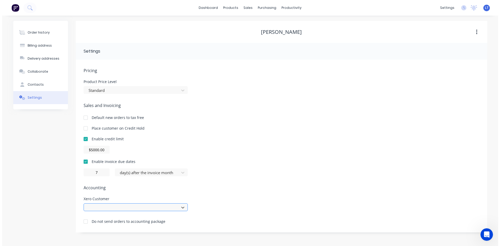
scroll to position [0, 0]
type input "J"
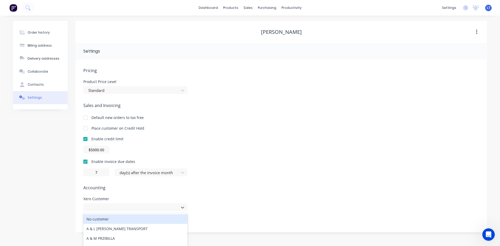
click at [246, 164] on div "Enable invoice due dates" at bounding box center [281, 161] width 396 height 5
click at [210, 8] on link "dashboard" at bounding box center [208, 8] width 24 height 8
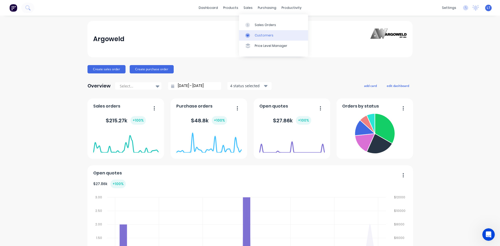
click at [269, 35] on div "Customers" at bounding box center [264, 35] width 19 height 5
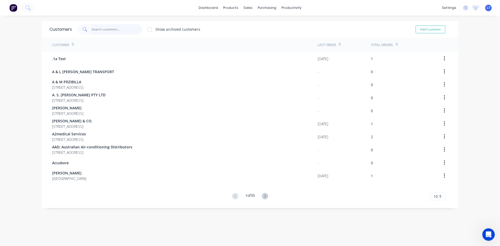
click at [100, 31] on input "text" at bounding box center [117, 29] width 51 height 10
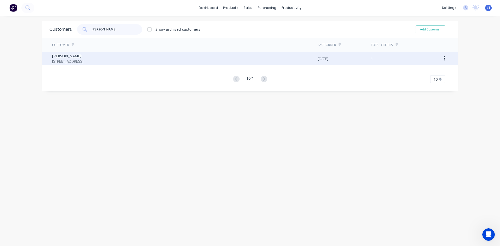
type input "[PERSON_NAME]"
click at [54, 55] on span "[PERSON_NAME]" at bounding box center [67, 55] width 31 height 5
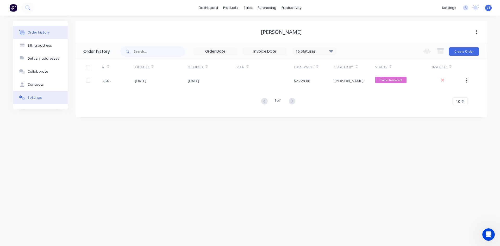
click at [39, 99] on div "Settings" at bounding box center [35, 97] width 14 height 5
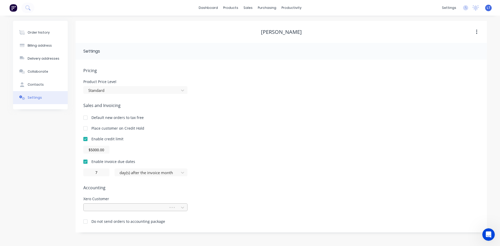
click at [111, 205] on div at bounding box center [127, 207] width 78 height 7
type input "[PERSON_NAME]"
click at [285, 192] on div "Pricing Product Price Level Standard Sales and Invoicing Default new orders to …" at bounding box center [281, 149] width 396 height 165
click at [127, 207] on div at bounding box center [135, 207] width 104 height 8
type input "[PERSON_NAME]"
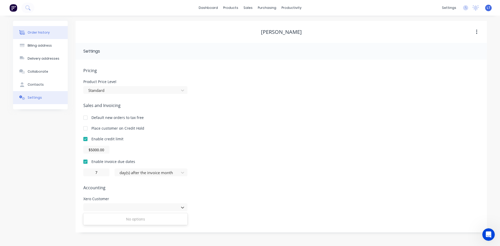
click at [42, 34] on div "Order history" at bounding box center [39, 32] width 22 height 5
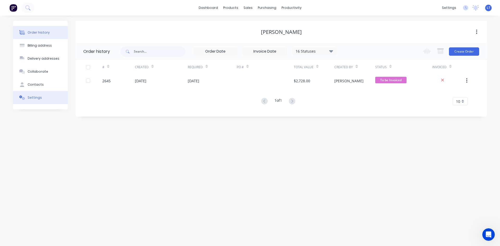
click at [39, 98] on div "Settings" at bounding box center [35, 97] width 14 height 5
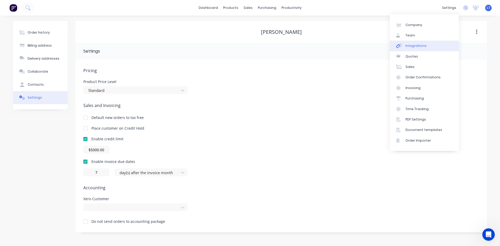
click at [415, 46] on div "Integrations" at bounding box center [415, 45] width 21 height 5
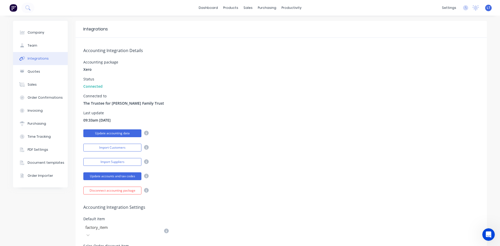
click at [114, 134] on button "Update accounting data" at bounding box center [112, 133] width 58 height 8
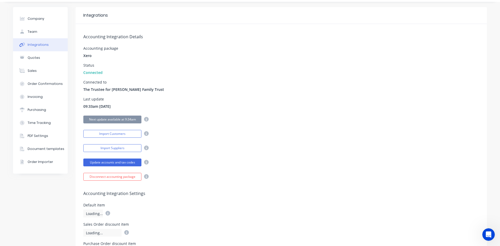
scroll to position [26, 0]
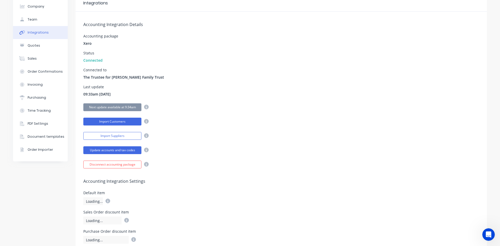
click at [130, 122] on button "Import Customers" at bounding box center [112, 122] width 58 height 8
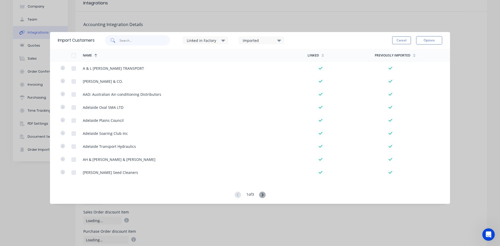
click at [142, 41] on input "text" at bounding box center [145, 40] width 51 height 10
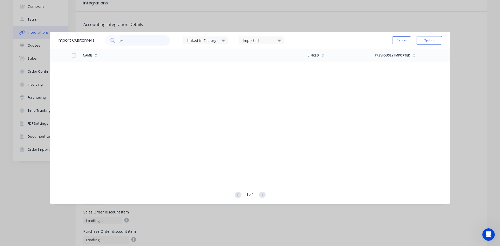
type input "j"
type input "[PERSON_NAME]"
click at [399, 41] on button "Cancel" at bounding box center [401, 40] width 19 height 8
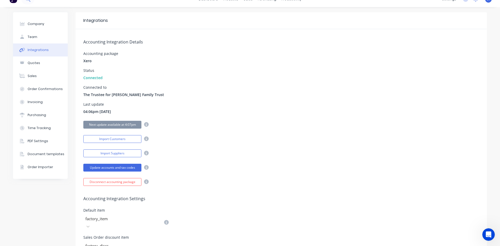
scroll to position [0, 0]
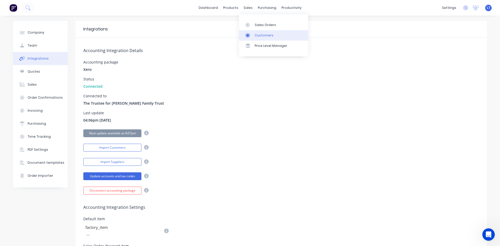
click at [261, 37] on div "Customers" at bounding box center [264, 35] width 19 height 5
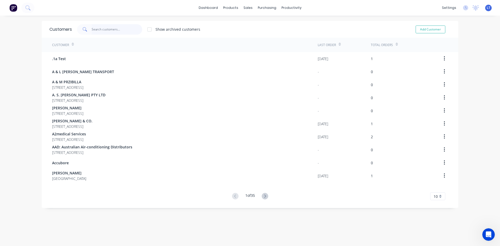
click at [105, 30] on input "text" at bounding box center [117, 29] width 51 height 10
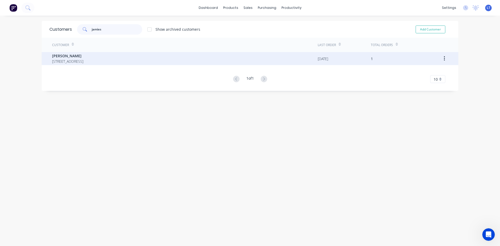
type input "jamies"
click at [83, 60] on span "[STREET_ADDRESS]" at bounding box center [67, 61] width 31 height 5
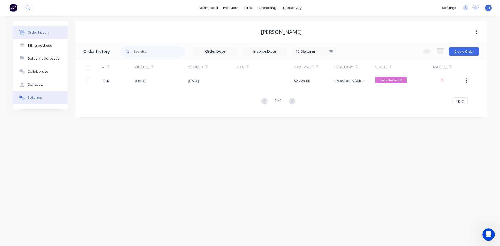
click at [35, 97] on div "Settings" at bounding box center [35, 97] width 14 height 5
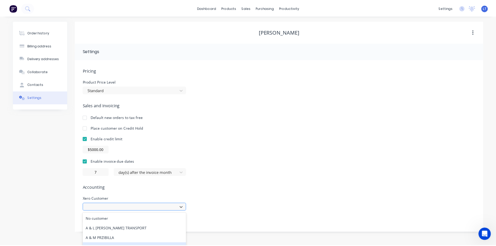
scroll to position [45, 0]
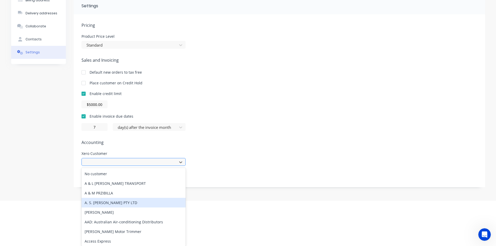
click at [138, 166] on div "618 results available. Use Up and Down to choose options, press Enter to select…" at bounding box center [133, 162] width 104 height 8
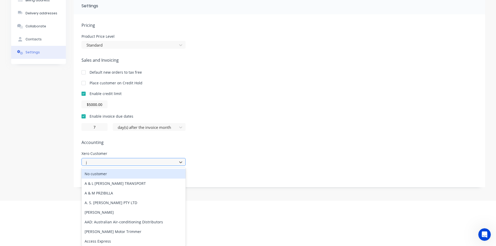
scroll to position [0, 0]
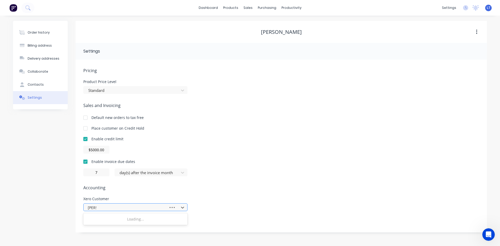
type input "[PERSON_NAME]"
click at [97, 218] on div "[PERSON_NAME]" at bounding box center [135, 219] width 104 height 10
click at [293, 148] on div "$5000.00" at bounding box center [281, 150] width 396 height 8
click at [476, 33] on icon "button" at bounding box center [476, 32] width 1 height 6
click at [421, 229] on div "Pricing Product Price Level Standard Sales and Invoicing Default new orders to …" at bounding box center [281, 149] width 396 height 165
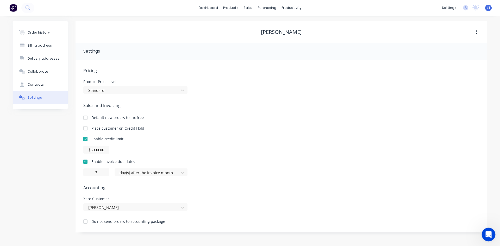
click at [485, 234] on icon "Open Intercom Messenger" at bounding box center [487, 234] width 9 height 9
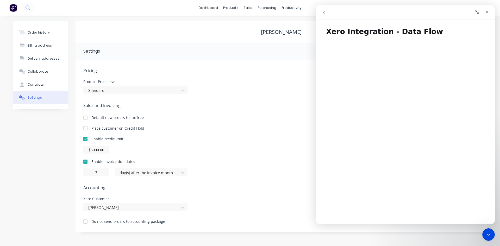
click at [322, 12] on icon "go back" at bounding box center [324, 12] width 4 height 4
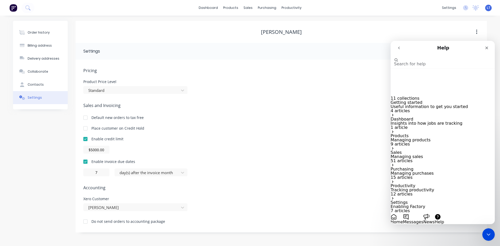
click at [399, 47] on icon "go back" at bounding box center [399, 48] width 4 height 4
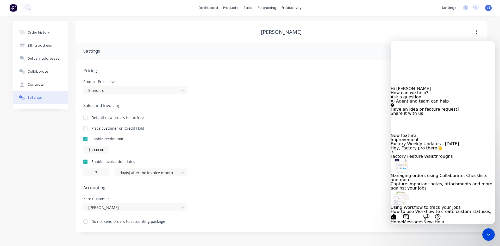
click at [423, 116] on button "Share it with us" at bounding box center [407, 113] width 33 height 4
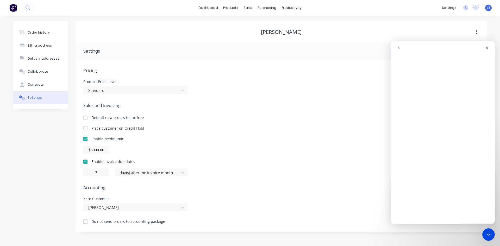
drag, startPoint x: 237, startPoint y: 138, endPoint x: 231, endPoint y: 143, distance: 7.4
click at [235, 139] on div "Enable credit limit" at bounding box center [281, 138] width 396 height 5
click at [485, 48] on icon "Close" at bounding box center [487, 48] width 4 height 4
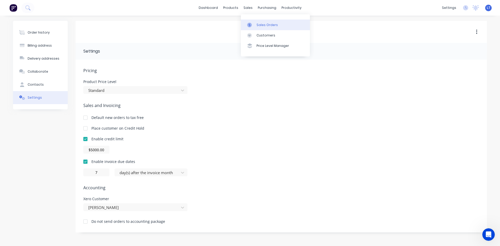
click at [265, 25] on div "Sales Orders" at bounding box center [266, 25] width 21 height 5
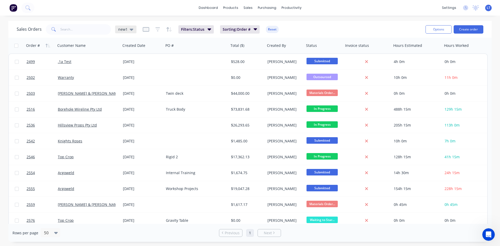
click at [128, 29] on div "new1" at bounding box center [125, 29] width 15 height 5
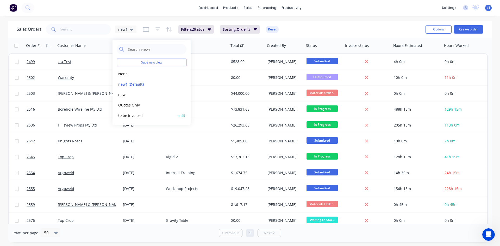
click at [136, 114] on button "to be invoiced" at bounding box center [146, 115] width 59 height 6
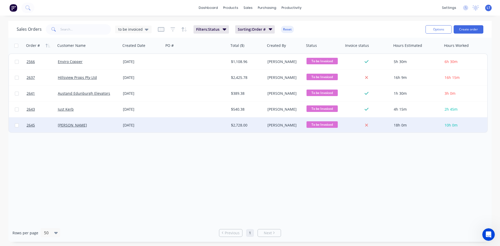
click at [188, 127] on div at bounding box center [196, 125] width 65 height 16
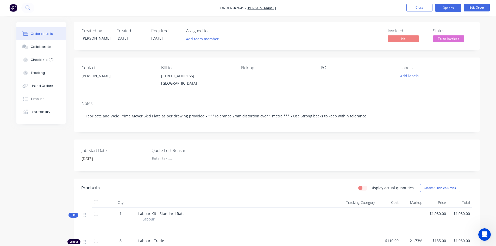
click at [453, 9] on button "Options" at bounding box center [448, 8] width 26 height 8
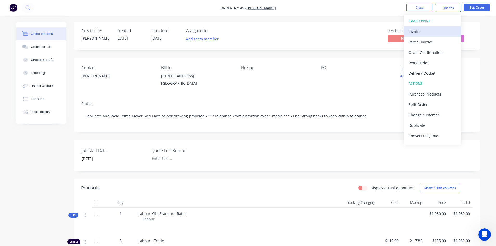
click at [422, 32] on div "Invoice" at bounding box center [433, 32] width 48 height 8
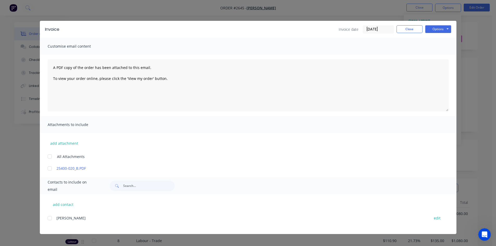
click at [484, 96] on div "Invoice Invoice date [DATE] Close Options Preview Print Email Customise email c…" at bounding box center [248, 123] width 496 height 246
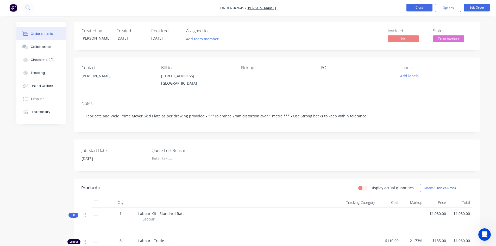
click at [418, 8] on button "Close" at bounding box center [419, 8] width 26 height 8
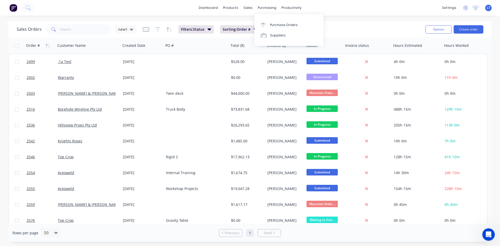
drag, startPoint x: 269, startPoint y: 6, endPoint x: 274, endPoint y: 12, distance: 7.2
click at [269, 6] on div "purchasing" at bounding box center [267, 8] width 24 height 8
click at [281, 26] on div "Purchase Orders" at bounding box center [284, 25] width 28 height 5
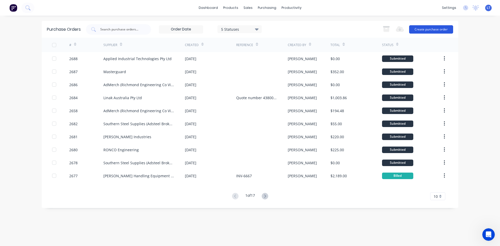
click at [416, 29] on button "Create purchase order" at bounding box center [431, 29] width 44 height 8
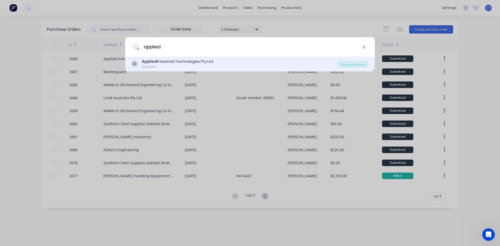
type input "applied"
click at [164, 63] on div "Applied Industrial Technologies Pty Ltd" at bounding box center [177, 61] width 71 height 5
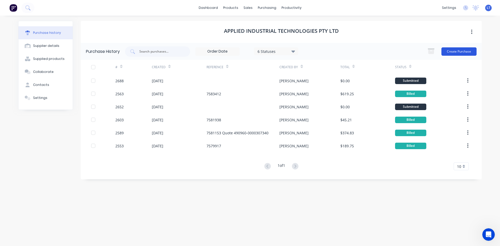
click at [462, 51] on button "Create Purchase" at bounding box center [458, 51] width 35 height 8
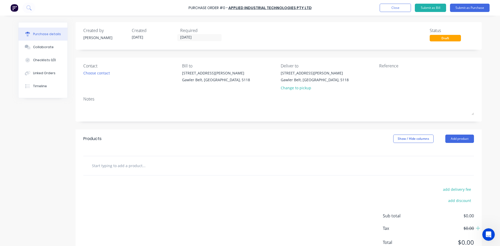
click at [132, 165] on input "text" at bounding box center [144, 165] width 104 height 10
click at [103, 164] on input "60 H CHain 10ft roll" at bounding box center [144, 165] width 104 height 10
type input "60 H Chain 10ft roll"
click at [151, 186] on button "Add 60 H Chain 10ft roll to order" at bounding box center [172, 185] width 156 height 17
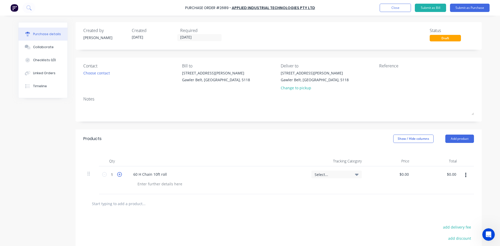
click at [117, 175] on icon at bounding box center [119, 174] width 5 height 5
type input "2"
click at [105, 72] on div "Choose contact" at bounding box center [96, 72] width 27 height 5
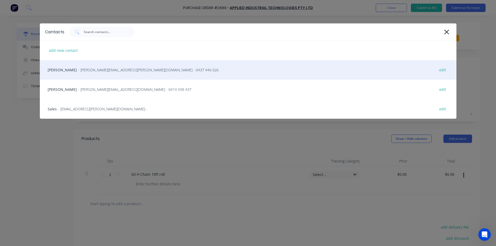
click at [85, 70] on span "- [PERSON_NAME][EMAIL_ADDRESS][PERSON_NAME][DOMAIN_NAME] - 0437 446 026" at bounding box center [148, 69] width 141 height 5
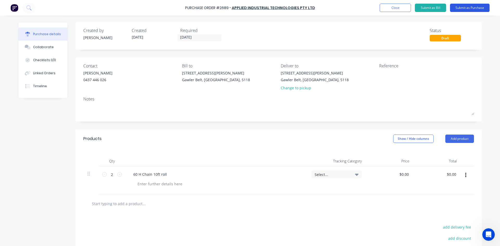
click at [479, 10] on button "Submit as Purchase" at bounding box center [470, 8] width 40 height 8
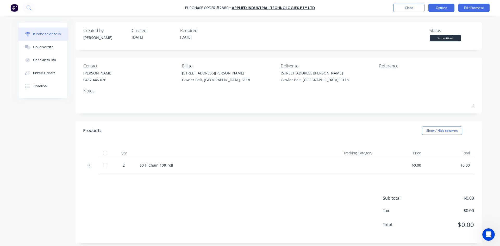
click at [450, 10] on button "Options" at bounding box center [441, 8] width 26 height 8
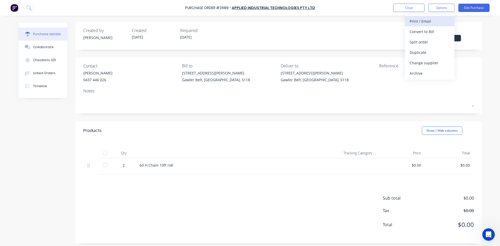
click at [426, 23] on div "Print / Email" at bounding box center [430, 21] width 40 height 8
click at [429, 35] on div "With pricing" at bounding box center [430, 32] width 40 height 8
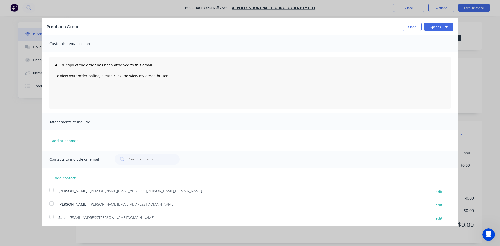
click at [52, 191] on div at bounding box center [51, 190] width 10 height 10
click at [49, 219] on div at bounding box center [51, 217] width 10 height 10
click at [432, 30] on button "Options" at bounding box center [438, 27] width 29 height 8
click at [410, 52] on div "Email" at bounding box center [428, 51] width 40 height 8
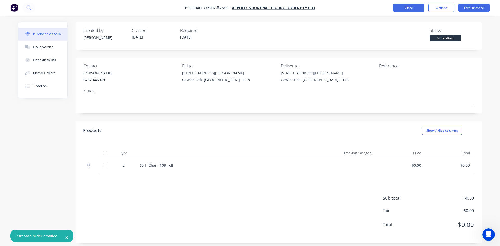
click at [404, 8] on button "Close" at bounding box center [408, 8] width 31 height 8
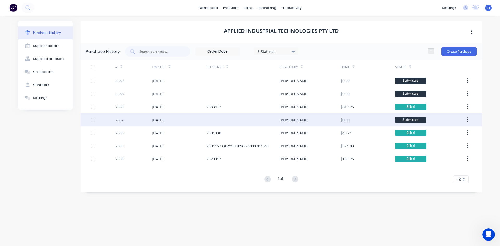
click at [317, 119] on div "[PERSON_NAME]" at bounding box center [309, 119] width 61 height 13
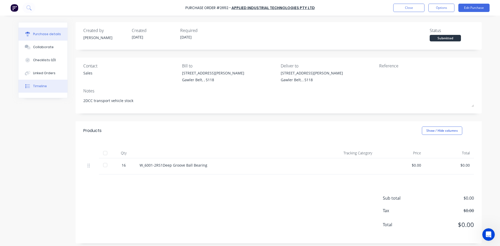
click at [43, 87] on div "Timeline" at bounding box center [40, 86] width 14 height 5
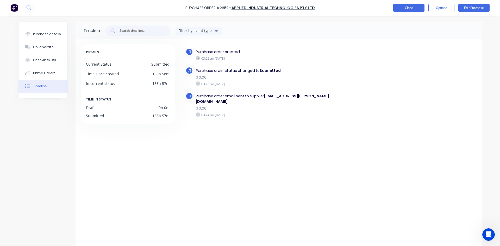
click at [400, 9] on button "Close" at bounding box center [408, 8] width 31 height 8
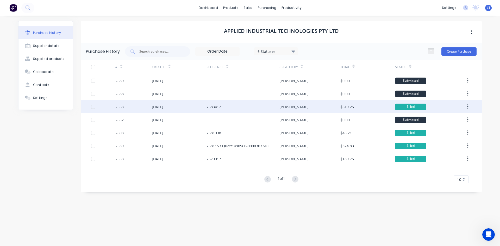
click at [367, 105] on div "$619.25" at bounding box center [367, 106] width 55 height 13
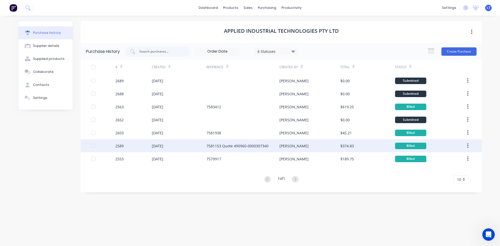
click at [329, 149] on div "[PERSON_NAME]" at bounding box center [309, 145] width 61 height 13
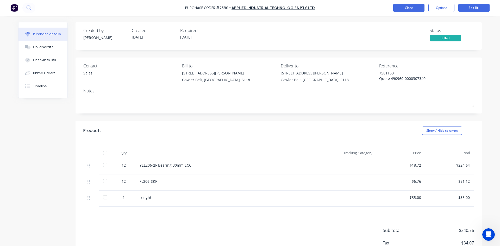
click at [413, 7] on button "Close" at bounding box center [408, 8] width 31 height 8
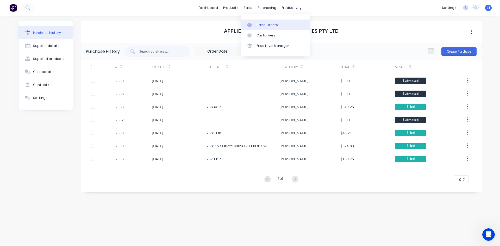
click at [270, 26] on div "Sales Orders" at bounding box center [266, 25] width 21 height 5
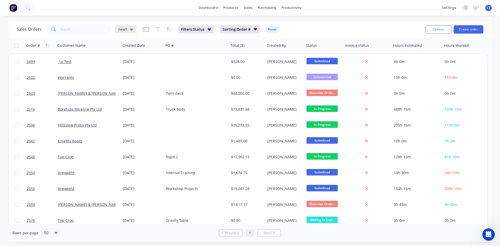
click at [131, 29] on icon at bounding box center [132, 30] width 4 height 2
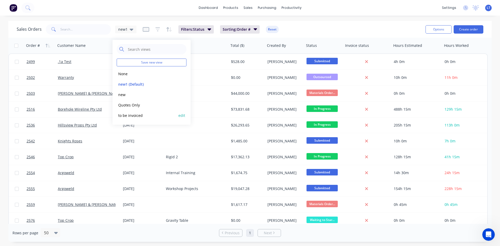
click at [134, 115] on button "to be invoiced" at bounding box center [146, 115] width 59 height 6
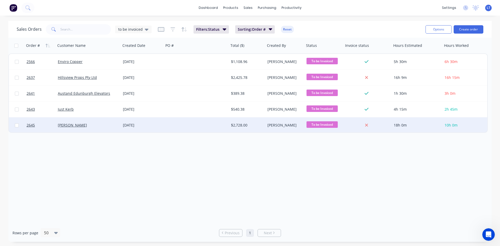
click at [183, 123] on div at bounding box center [196, 125] width 65 height 16
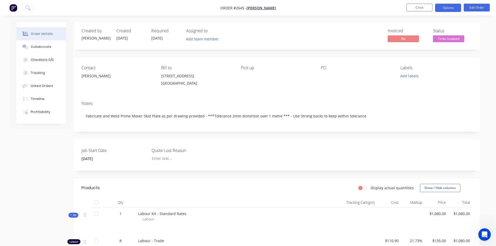
click at [452, 9] on button "Options" at bounding box center [448, 8] width 26 height 8
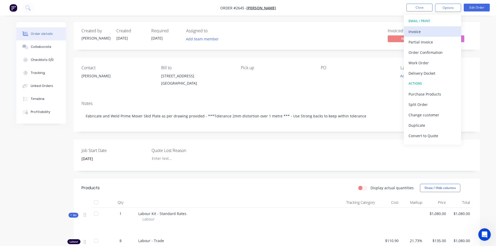
click at [428, 32] on div "Invoice" at bounding box center [433, 32] width 48 height 8
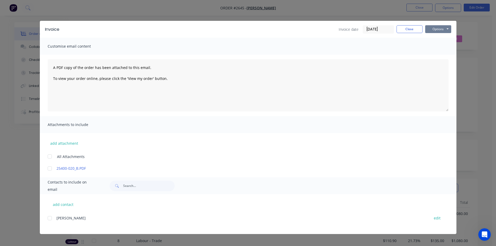
click at [440, 28] on button "Options" at bounding box center [438, 29] width 26 height 8
click at [441, 45] on button "Print" at bounding box center [441, 47] width 33 height 9
drag, startPoint x: 414, startPoint y: 31, endPoint x: 274, endPoint y: 8, distance: 142.1
click at [414, 31] on button "Close" at bounding box center [410, 29] width 26 height 8
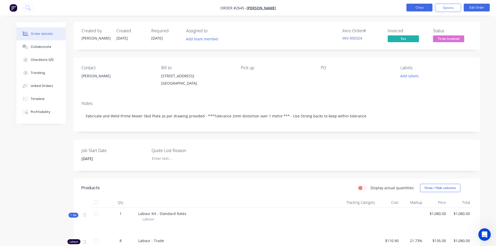
click at [417, 8] on button "Close" at bounding box center [419, 8] width 26 height 8
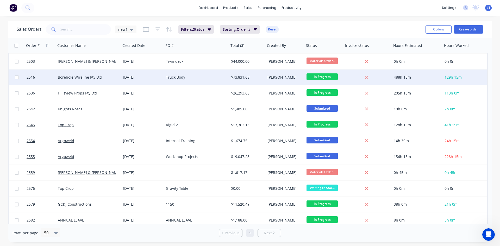
scroll to position [26, 0]
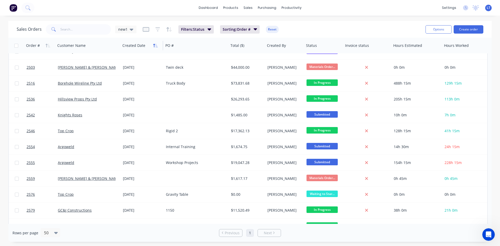
click at [153, 47] on icon "button" at bounding box center [155, 45] width 5 height 4
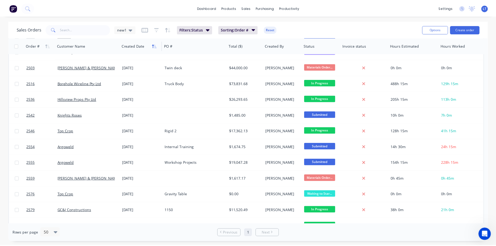
scroll to position [0, 0]
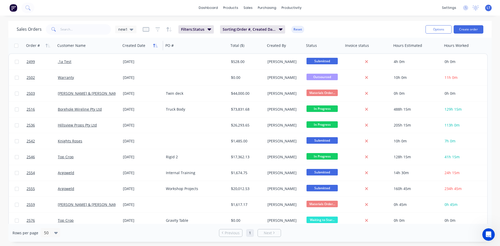
click at [156, 46] on icon "button" at bounding box center [156, 46] width 2 height 4
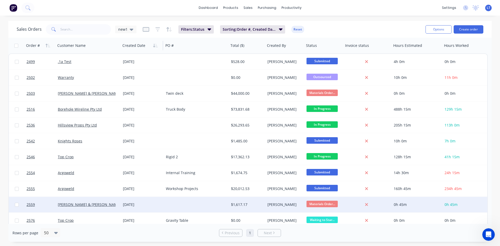
click at [167, 204] on div at bounding box center [196, 205] width 65 height 16
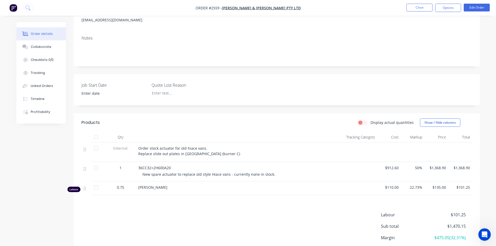
scroll to position [78, 0]
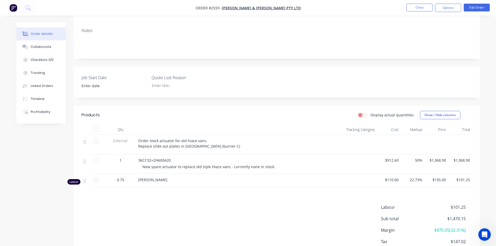
click at [419, 1] on nav "Order #2559 - [PERSON_NAME] & [PERSON_NAME] Pty Ltd Close Options Edit Order" at bounding box center [248, 8] width 496 height 16
click at [419, 5] on button "Close" at bounding box center [419, 8] width 26 height 8
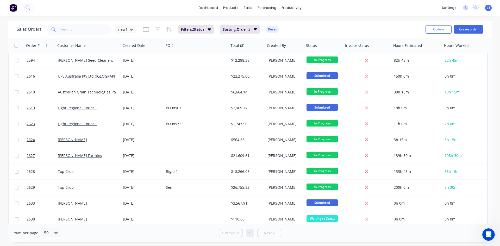
scroll to position [124, 0]
